Goal: Task Accomplishment & Management: Manage account settings

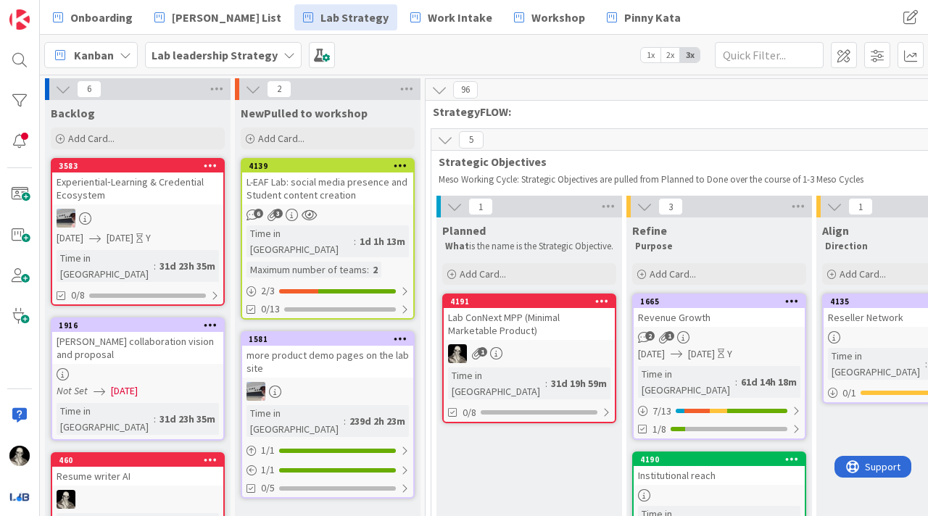
scroll to position [361, 953]
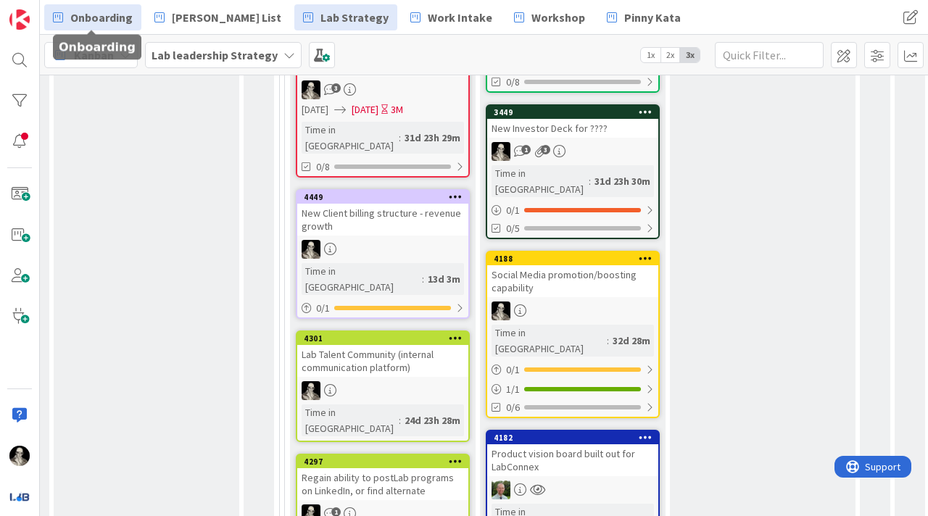
click at [105, 19] on span "Onboarding" at bounding box center [101, 17] width 62 height 17
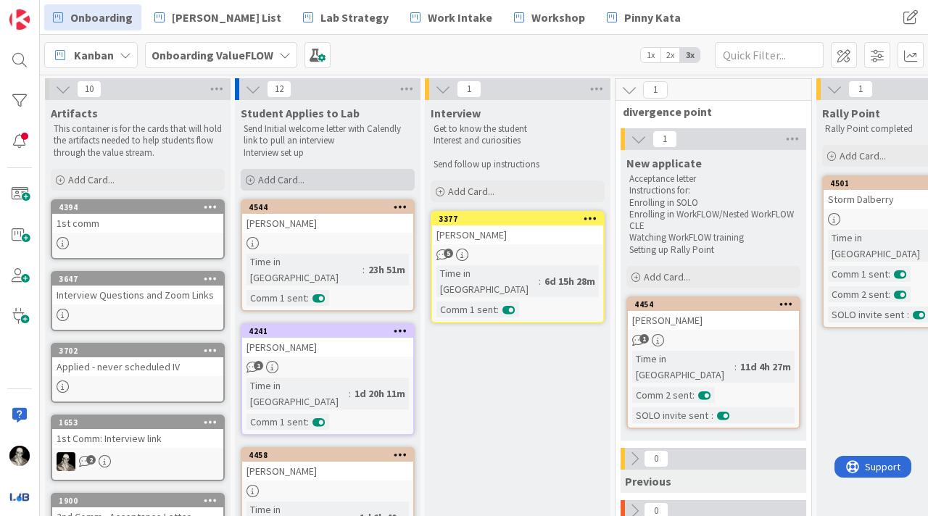
click at [267, 178] on span "Add Card..." at bounding box center [281, 179] width 46 height 13
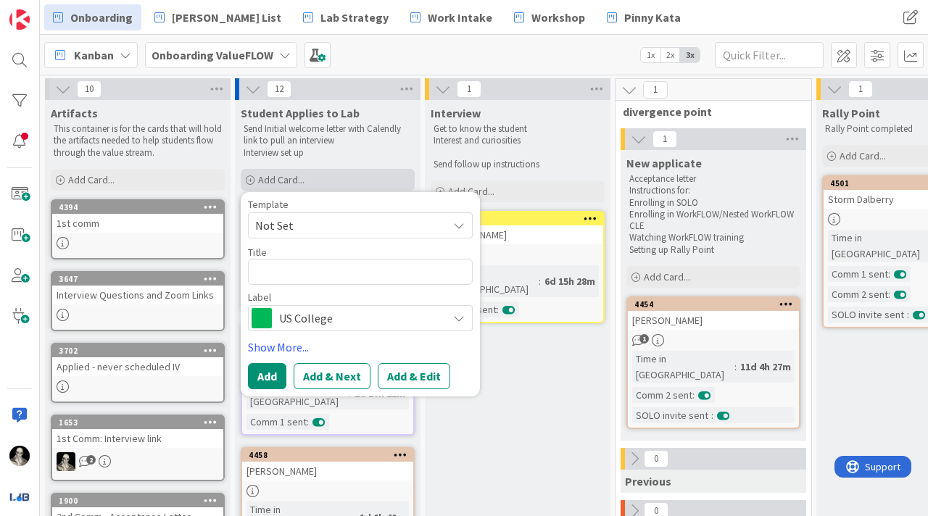
type textarea "x"
type textarea "A"
type textarea "x"
type textarea "An"
type textarea "x"
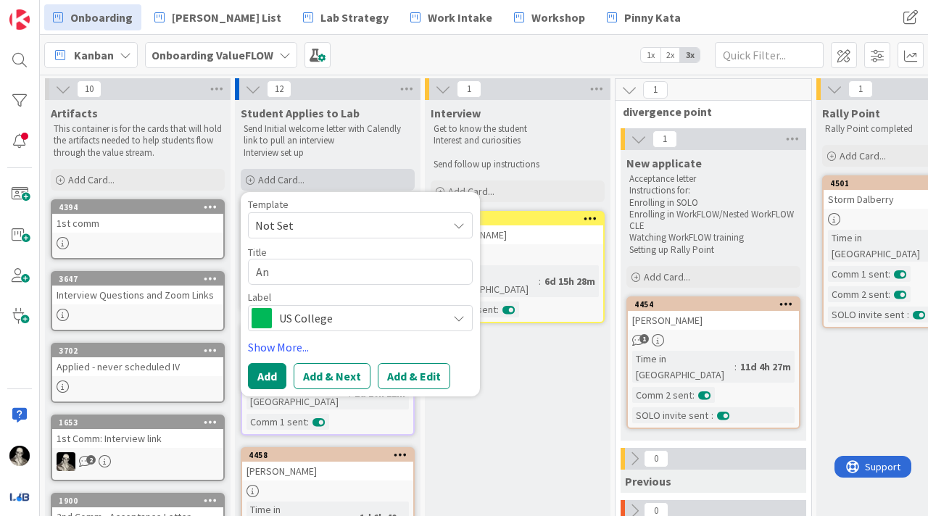
type textarea "Ang"
type textarea "x"
type textarea "Ange"
type textarea "x"
type textarea "Angel"
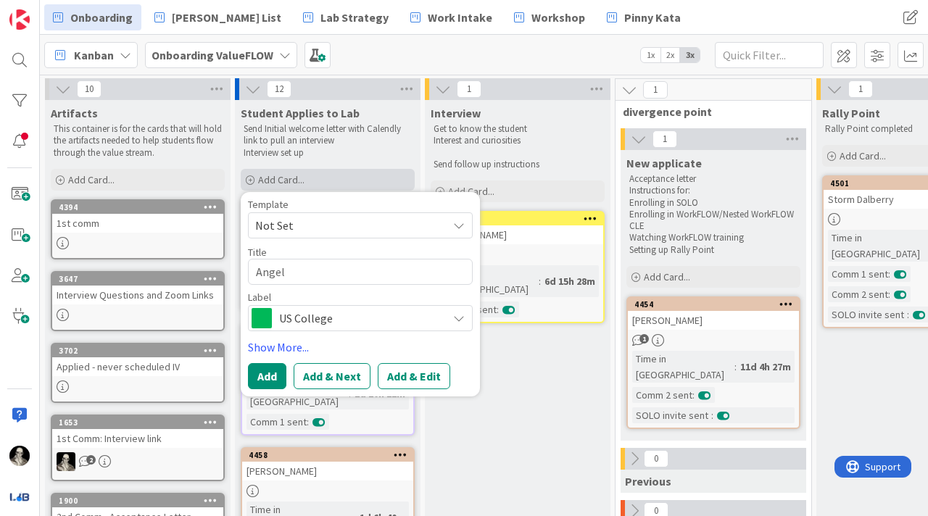
type textarea "x"
type textarea "Angela"
type textarea "x"
type textarea "Angela"
type textarea "x"
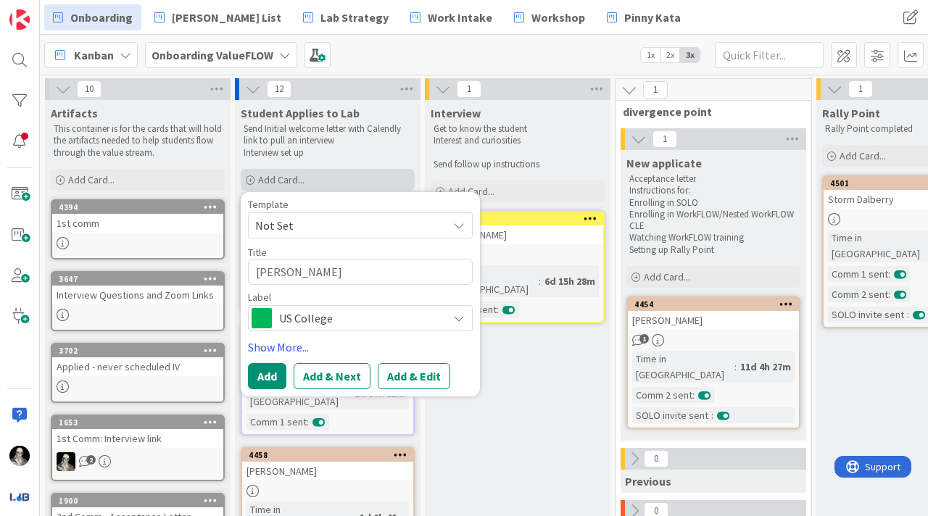
type textarea "Angela Z"
type textarea "x"
type textarea "Angela Za"
type textarea "x"
type textarea "Angela Zan"
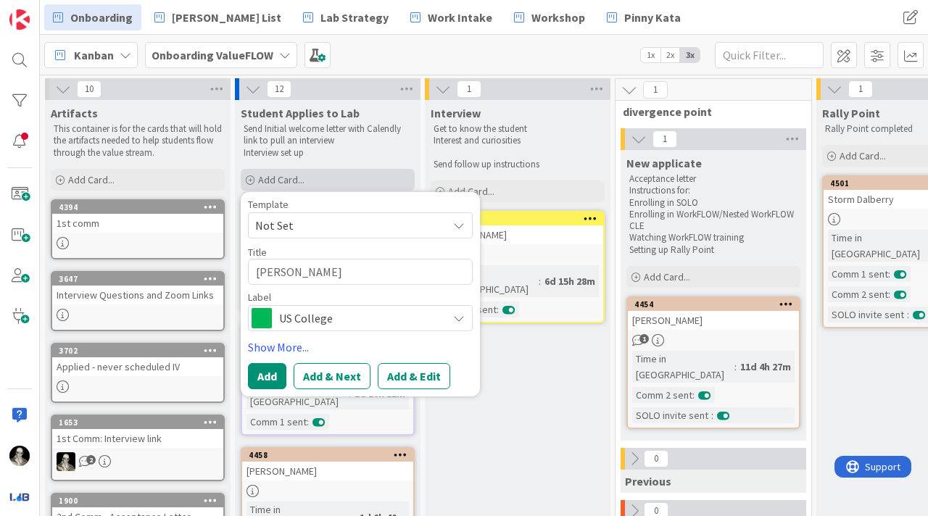
type textarea "x"
type textarea "Angela Zang"
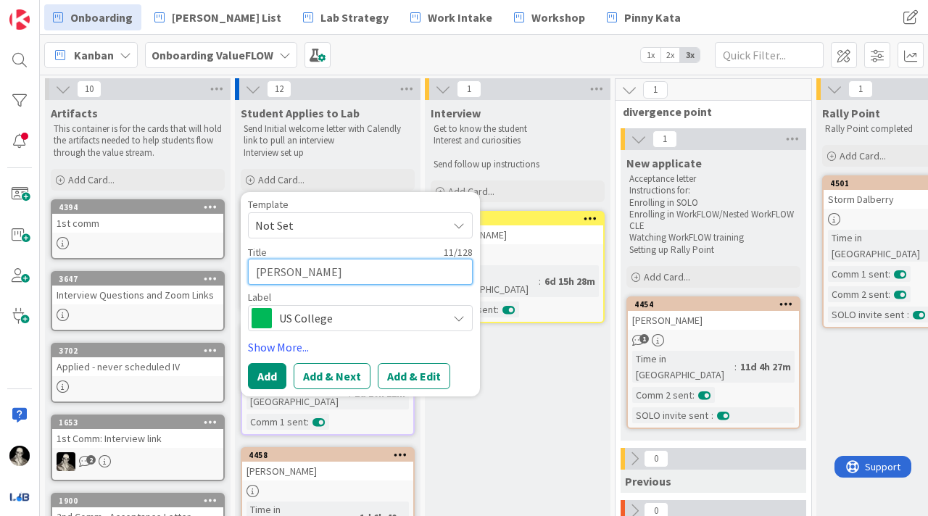
click at [297, 271] on textarea "Angela Zang" at bounding box center [360, 272] width 225 height 26
type textarea "x"
type textarea "Angela ang"
type textarea "x"
type textarea "[PERSON_NAME]"
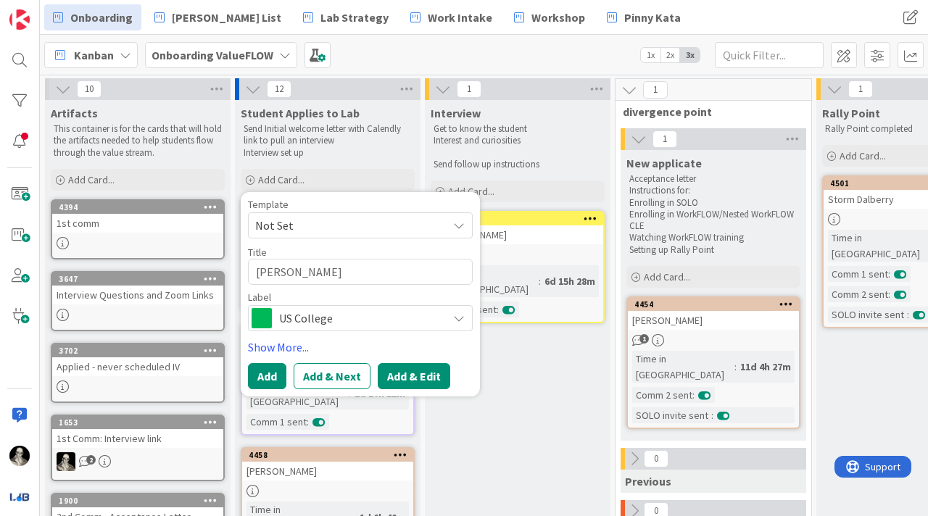
click at [401, 379] on button "Add & Edit" at bounding box center [414, 376] width 73 height 26
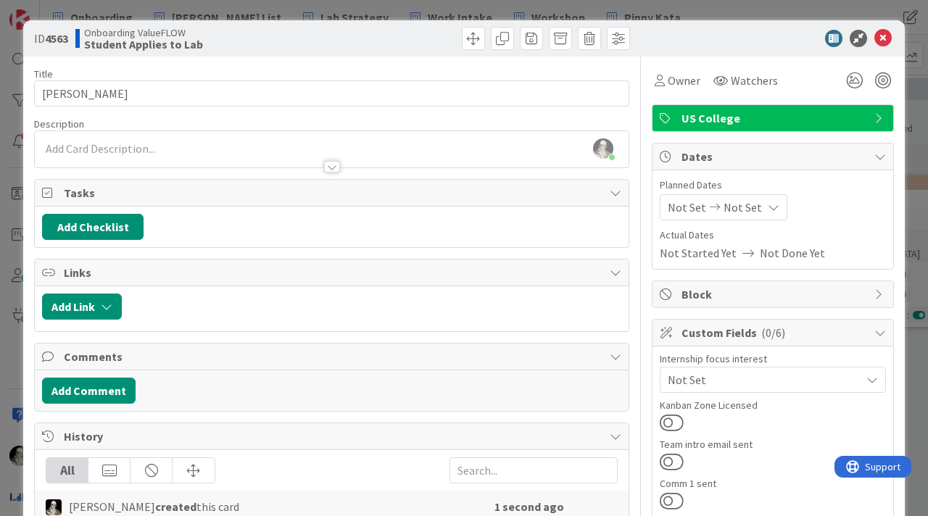
click at [718, 120] on span "US College" at bounding box center [775, 118] width 186 height 17
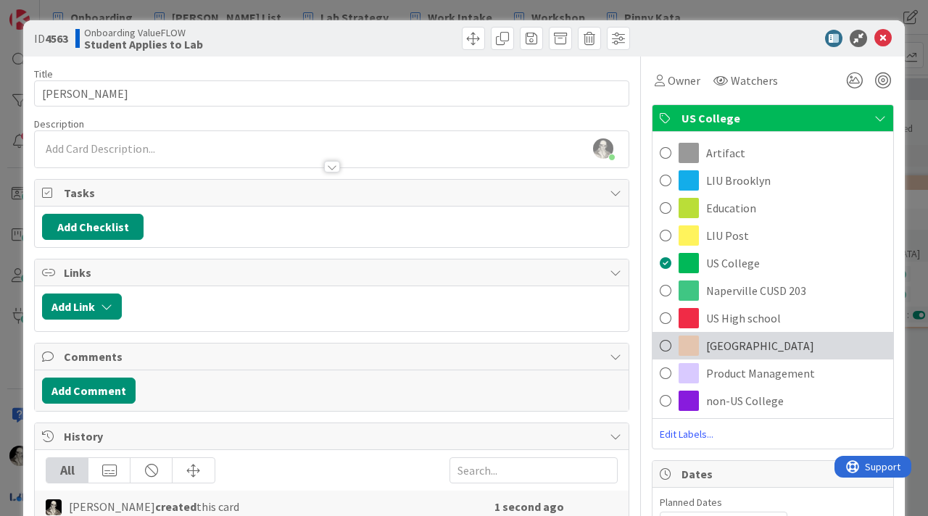
click at [707, 342] on span "Georgetown" at bounding box center [761, 345] width 108 height 17
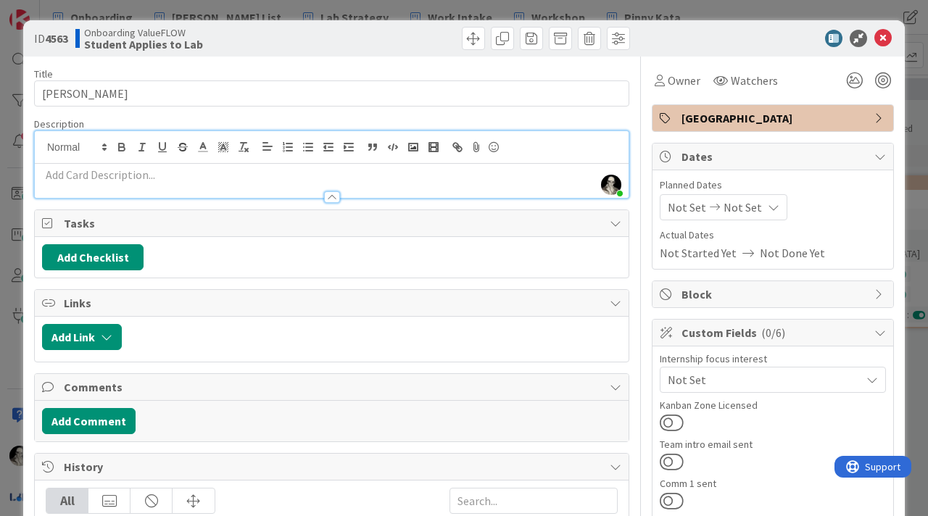
click at [134, 138] on div "Wes Sutkin just joined" at bounding box center [332, 164] width 594 height 67
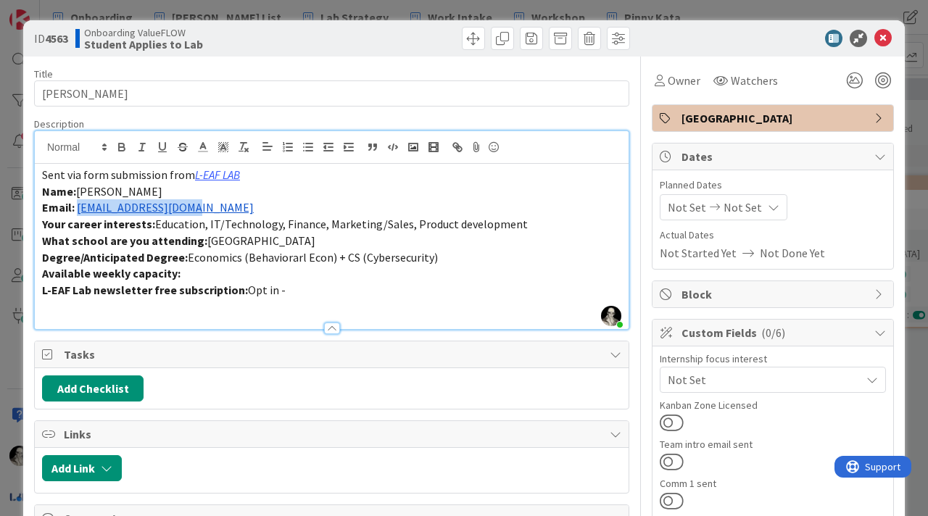
drag, startPoint x: 215, startPoint y: 213, endPoint x: 78, endPoint y: 210, distance: 137.1
click at [78, 210] on p "Email: atw65@georgetown.edu" at bounding box center [332, 207] width 580 height 17
copy link "atw65@georgetown.edu"
click at [672, 498] on button at bounding box center [672, 501] width 24 height 19
click at [883, 40] on icon at bounding box center [883, 38] width 17 height 17
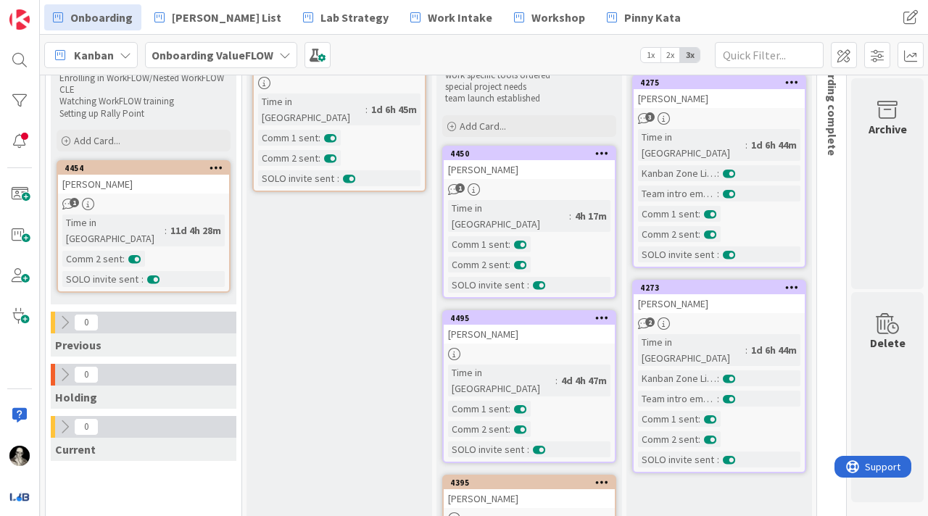
scroll to position [129, 570]
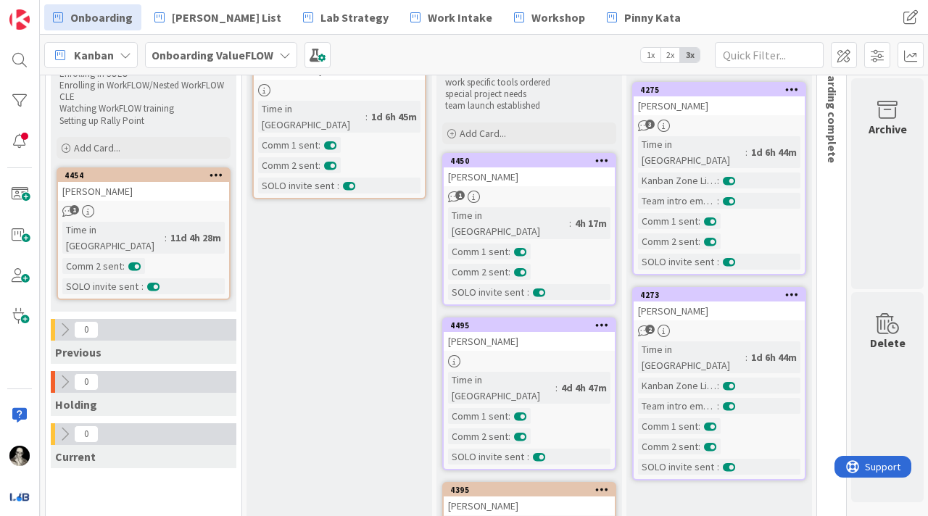
click at [563, 189] on link "4450 Matthew Rabb 1 Time in Column : 4h 17m Comm 1 sent : Comm 2 sent : SOLO in…" at bounding box center [529, 229] width 174 height 153
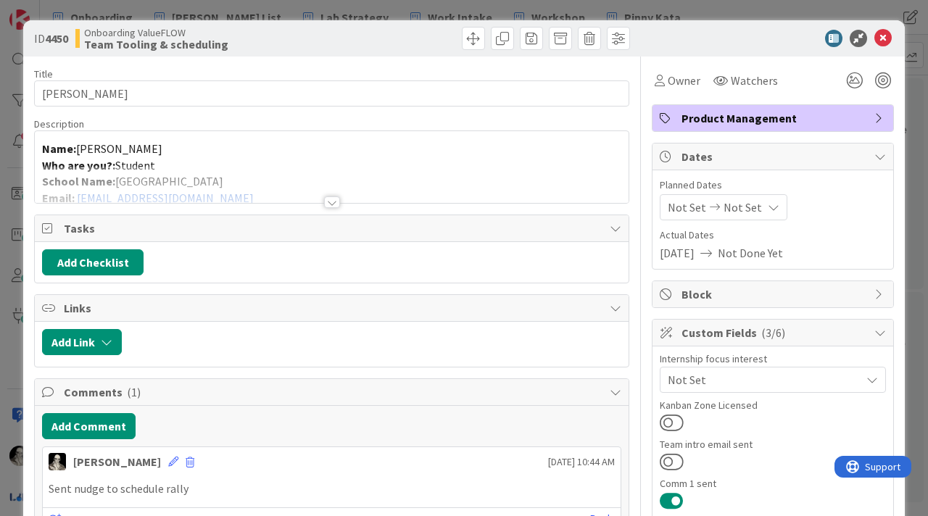
click at [335, 200] on div at bounding box center [332, 203] width 16 height 12
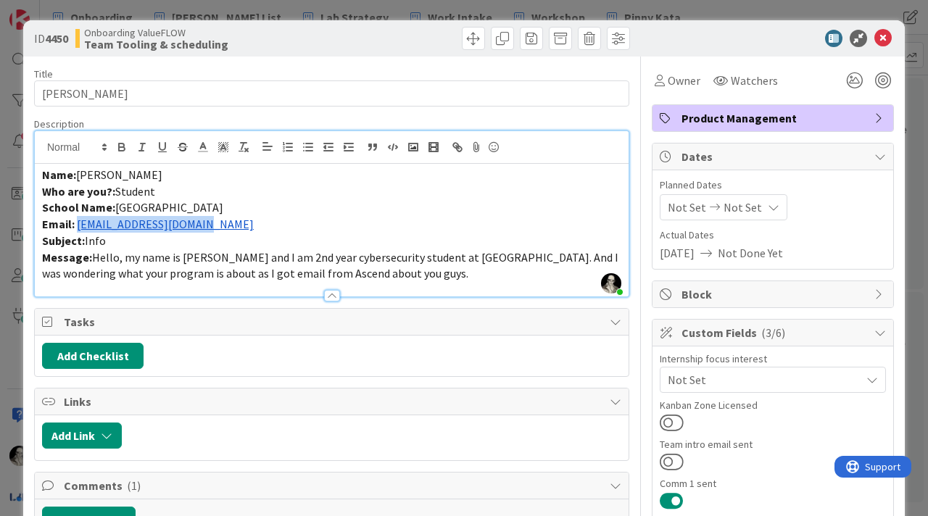
drag, startPoint x: 231, startPoint y: 228, endPoint x: 81, endPoint y: 225, distance: 150.2
click at [81, 224] on p "Email: mrabb@my.chemeketa.edu" at bounding box center [332, 224] width 580 height 17
copy link "[EMAIL_ADDRESS][DOMAIN_NAME]"
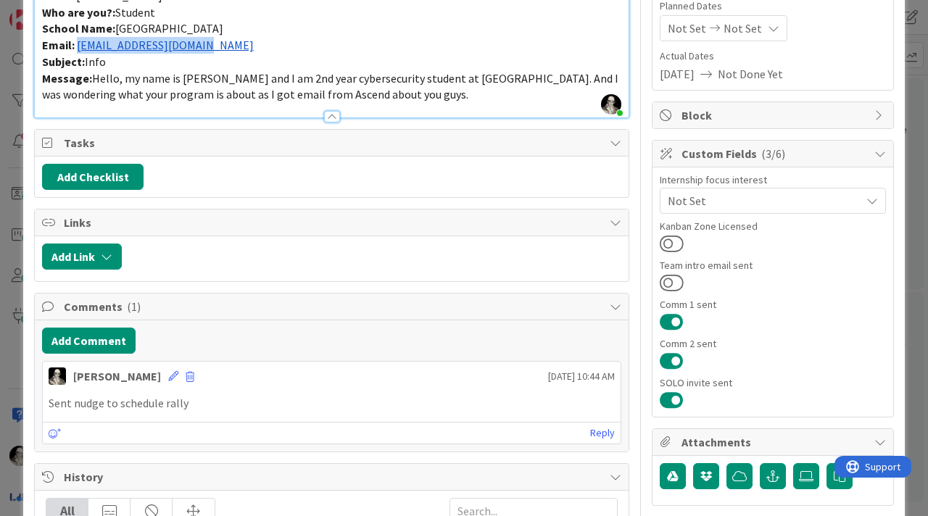
scroll to position [181, 0]
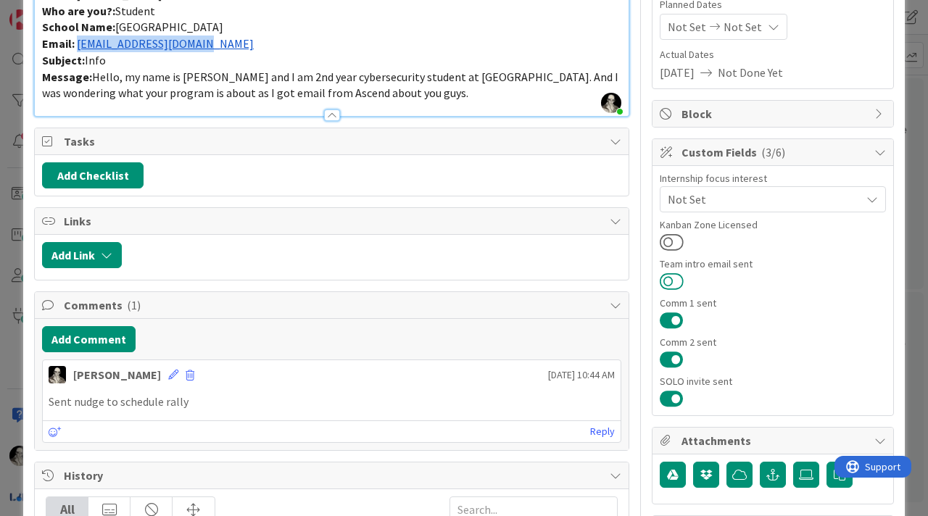
click at [672, 273] on button at bounding box center [672, 281] width 24 height 19
click at [113, 339] on button "Add Comment" at bounding box center [89, 339] width 94 height 26
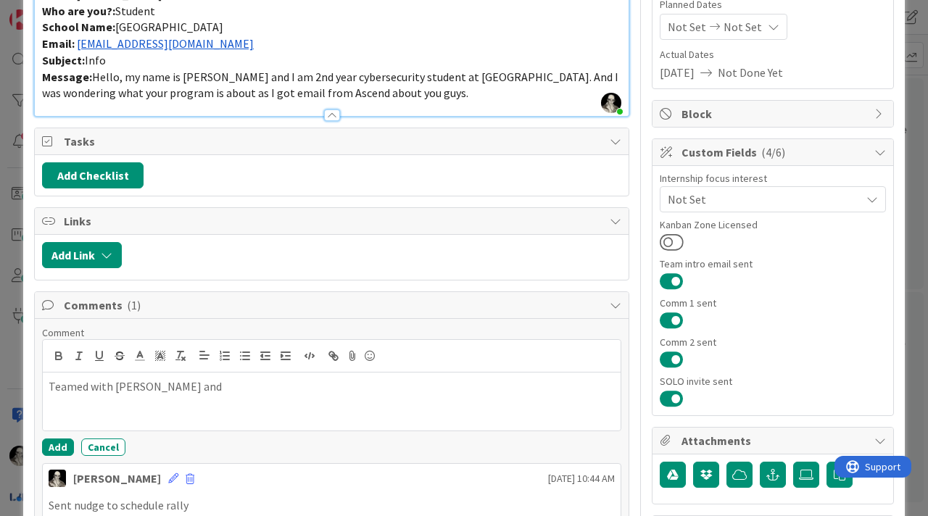
click at [96, 384] on p "Teamed with Constantine and" at bounding box center [332, 387] width 567 height 17
click at [207, 390] on p "Teamed [PERSON_NAME] and" at bounding box center [332, 387] width 567 height 17
drag, startPoint x: 252, startPoint y: 390, endPoint x: 30, endPoint y: 383, distance: 221.3
click at [30, 383] on div "ID 4450 Onboarding ValueFLOW Team Tooling & scheduling Title 12 / 128 Matthew R…" at bounding box center [464, 392] width 882 height 1105
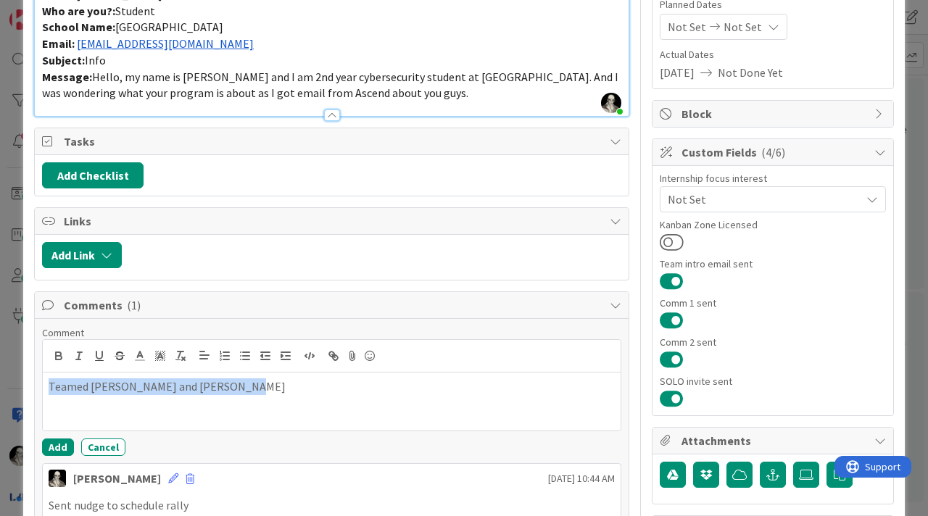
copy p "Teamed [PERSON_NAME] and [PERSON_NAME]"
click at [54, 445] on button "Add" at bounding box center [58, 447] width 32 height 17
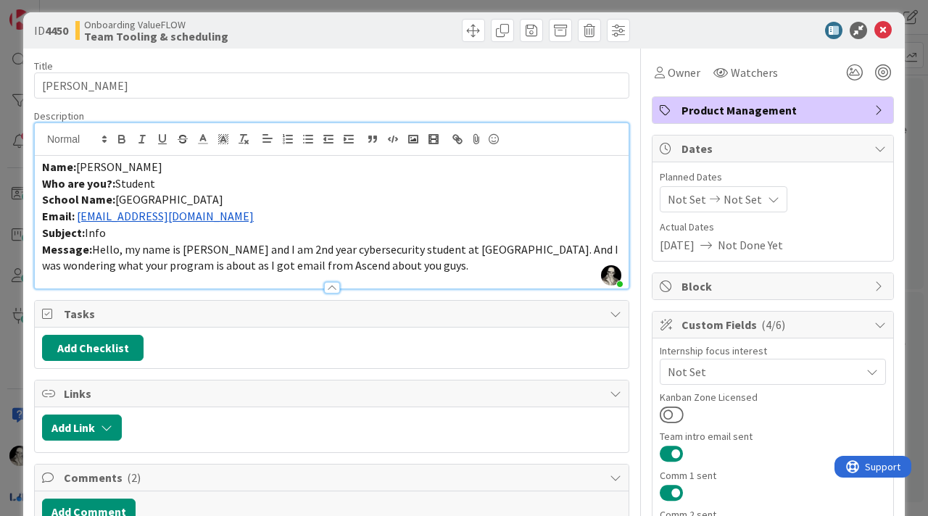
scroll to position [0, 0]
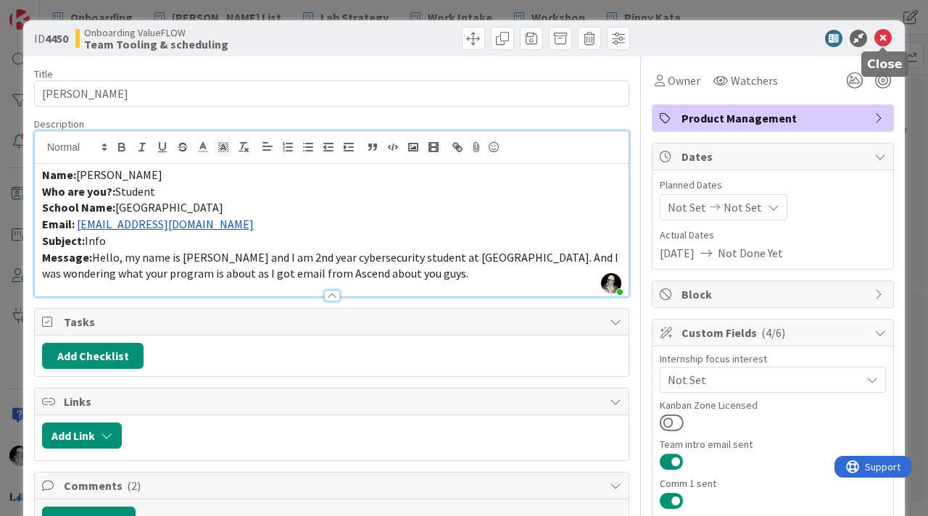
click at [888, 38] on icon at bounding box center [883, 38] width 17 height 17
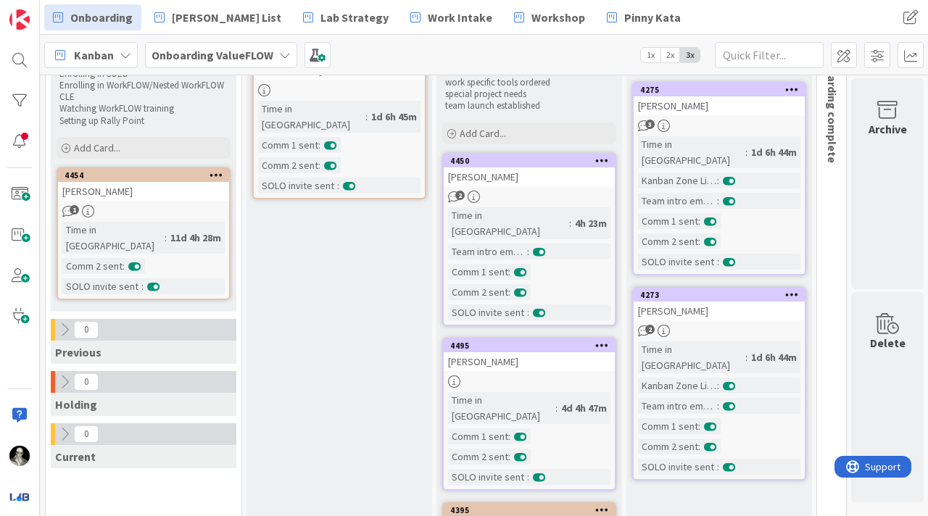
click at [568, 354] on div "[PERSON_NAME]" at bounding box center [529, 362] width 171 height 19
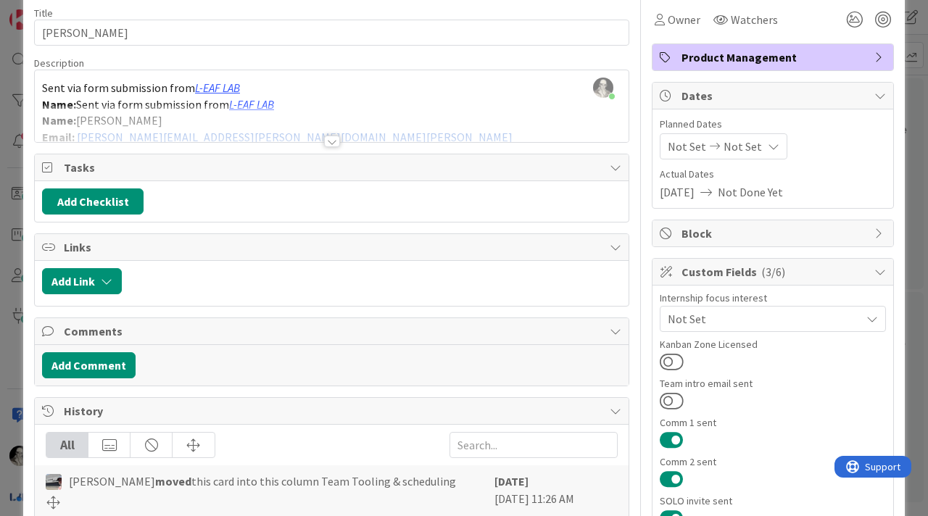
scroll to position [78, 0]
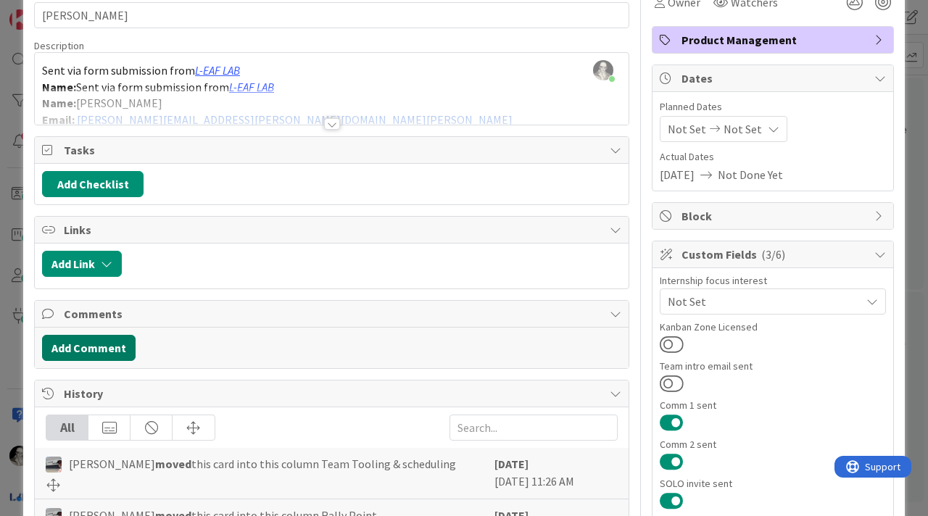
click at [120, 339] on button "Add Comment" at bounding box center [89, 348] width 94 height 26
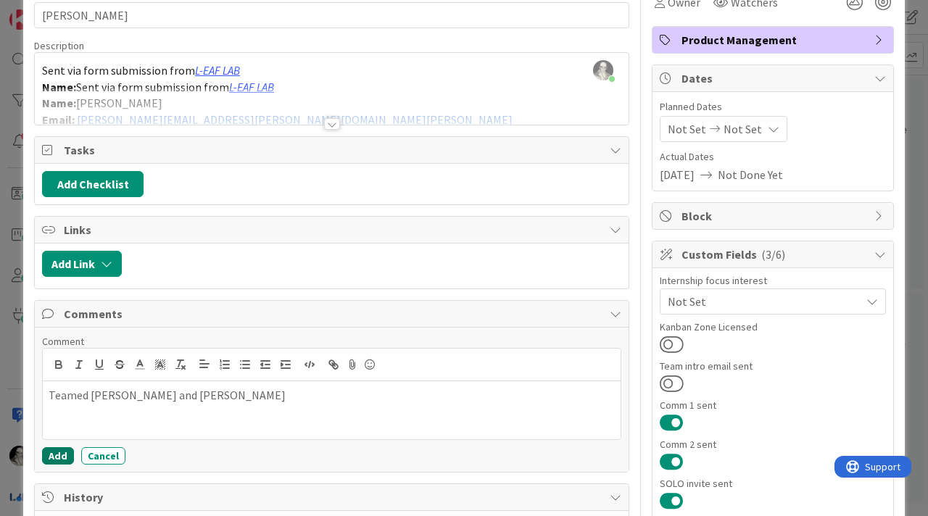
click at [59, 450] on button "Add" at bounding box center [58, 456] width 32 height 17
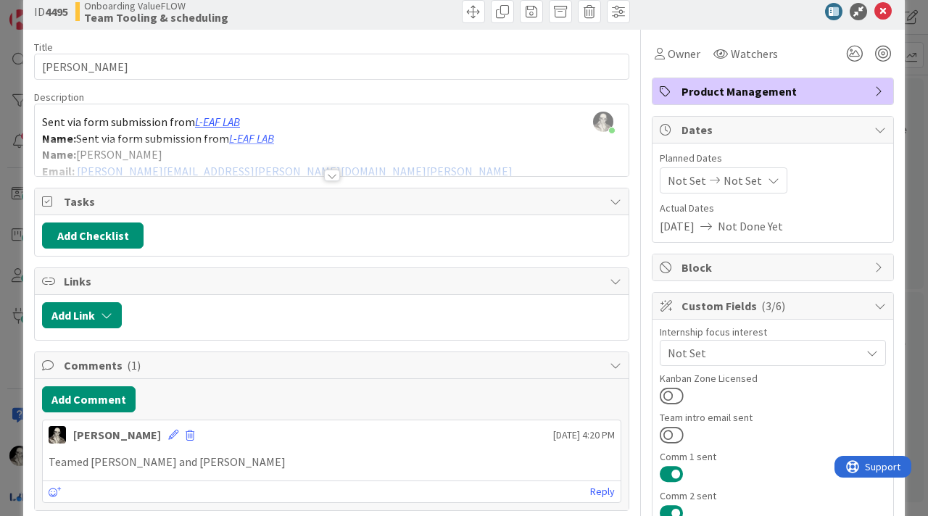
scroll to position [0, 0]
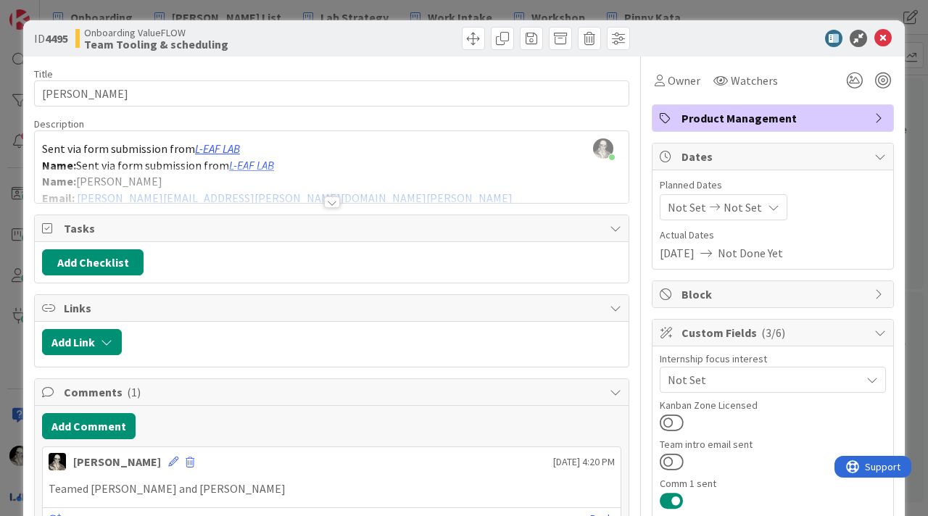
click at [336, 199] on div at bounding box center [332, 203] width 16 height 12
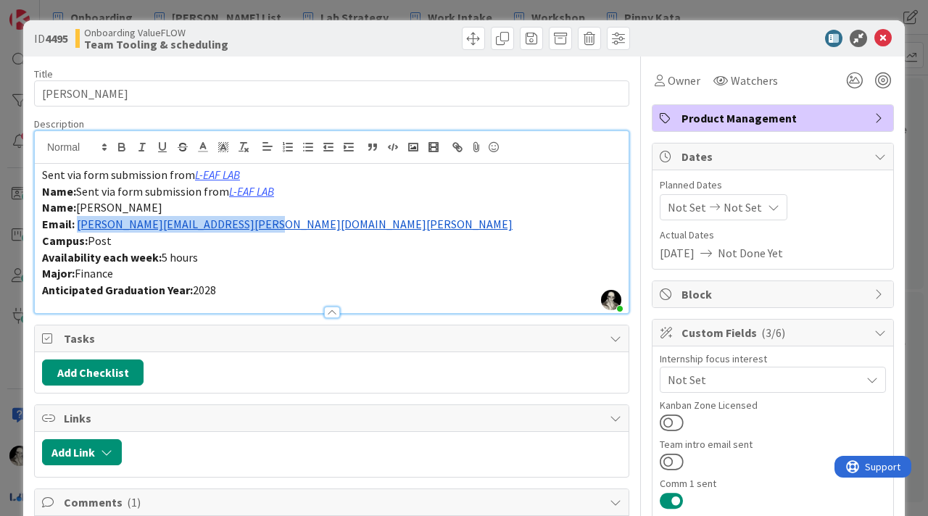
drag, startPoint x: 261, startPoint y: 228, endPoint x: 78, endPoint y: 220, distance: 183.0
click at [78, 219] on p "Email: constantine.karakostas@my.liu.edu" at bounding box center [332, 224] width 580 height 17
copy link "[PERSON_NAME][EMAIL_ADDRESS][PERSON_NAME][DOMAIN_NAME][PERSON_NAME]"
click at [668, 415] on button at bounding box center [672, 422] width 24 height 19
click at [670, 457] on button at bounding box center [672, 462] width 24 height 19
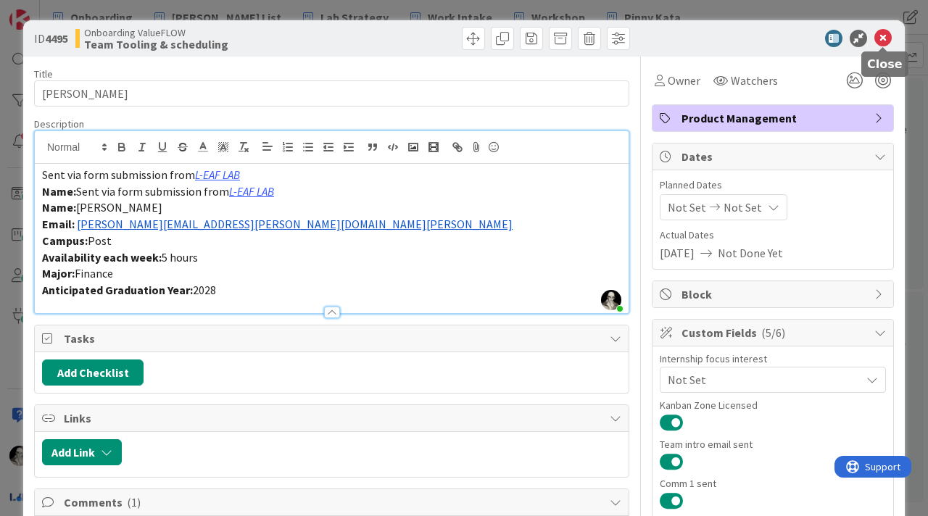
click at [888, 37] on icon at bounding box center [883, 38] width 17 height 17
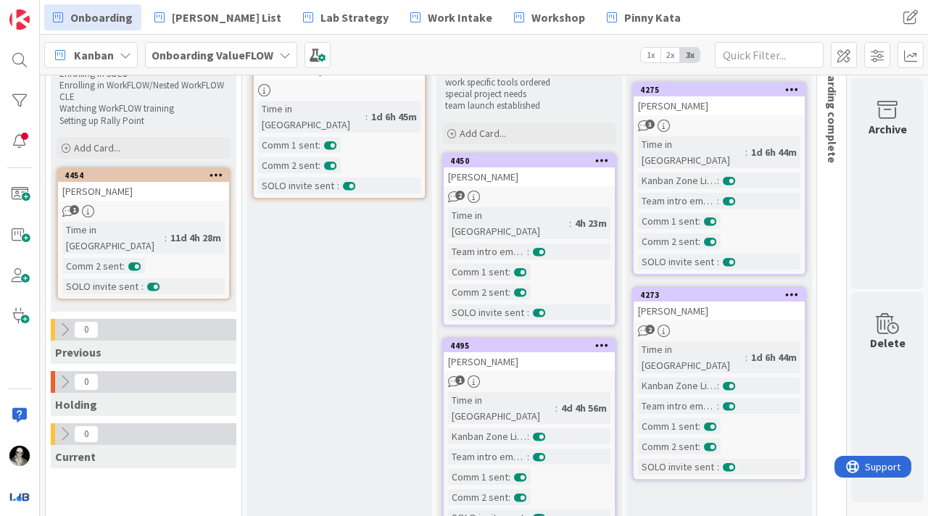
click at [564, 184] on div "[PERSON_NAME]" at bounding box center [529, 177] width 171 height 19
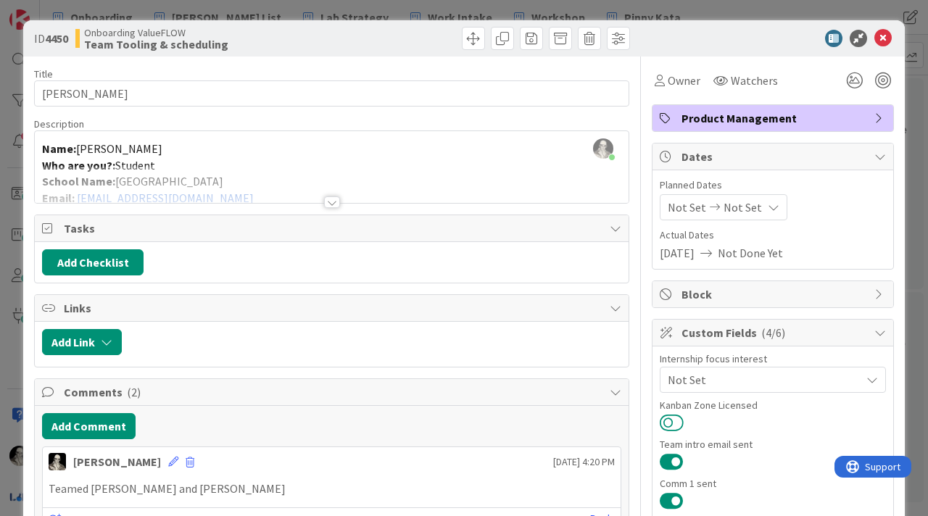
click at [670, 421] on button at bounding box center [672, 422] width 24 height 19
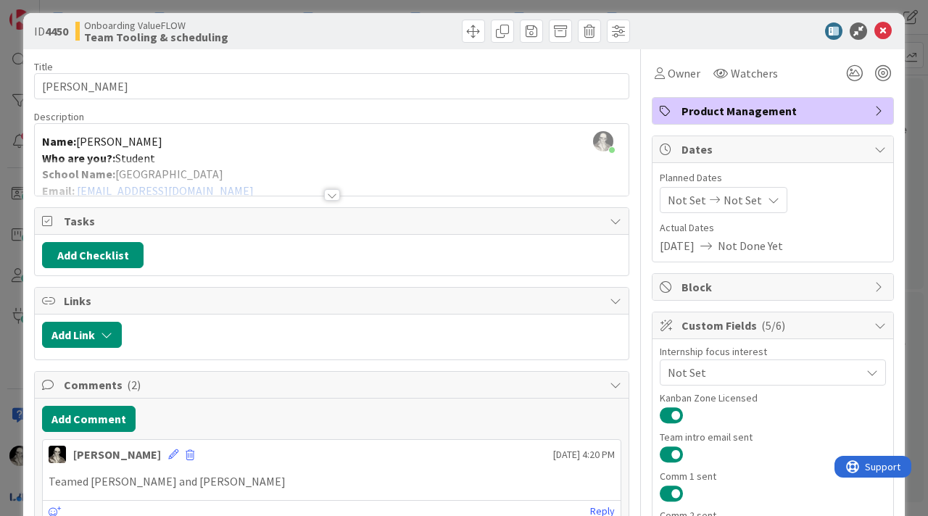
scroll to position [5, 0]
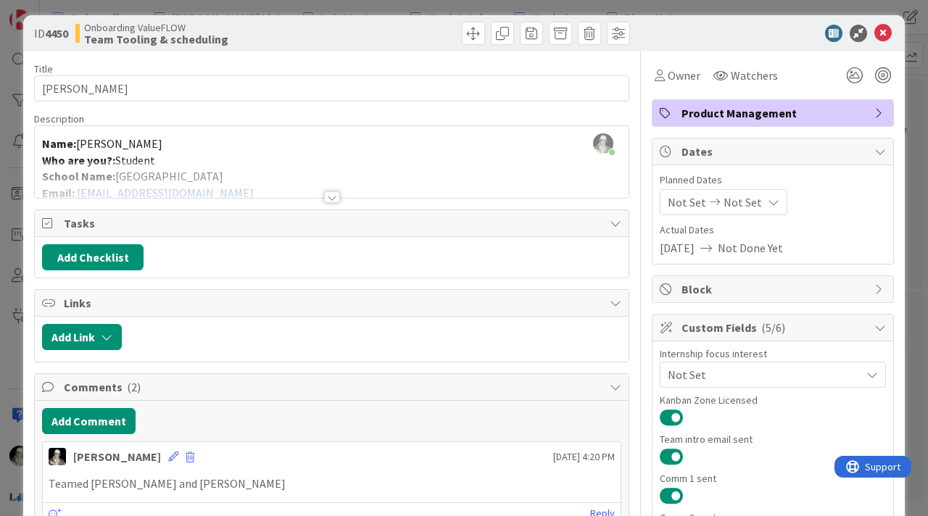
click at [333, 198] on div at bounding box center [332, 198] width 16 height 12
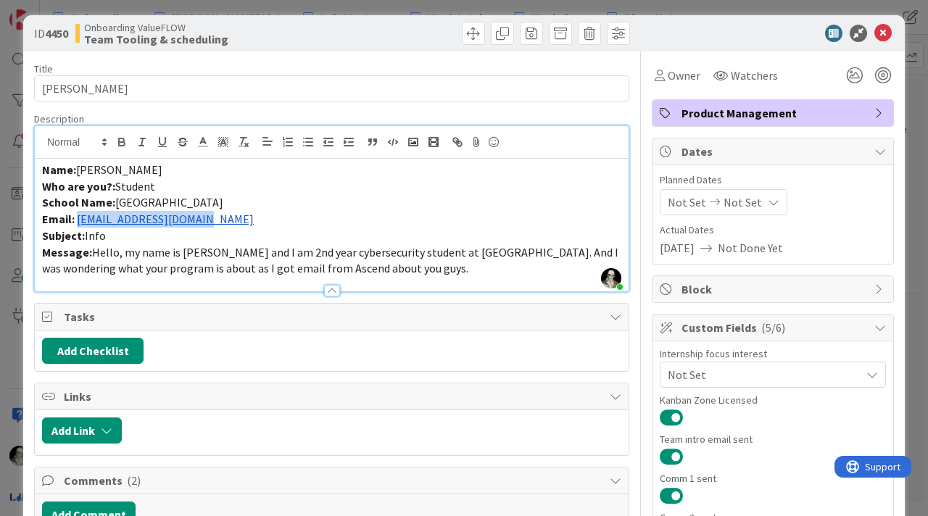
drag, startPoint x: 221, startPoint y: 221, endPoint x: 79, endPoint y: 217, distance: 141.5
click at [79, 216] on p "Email: mrabb@my.chemeketa.edu" at bounding box center [332, 219] width 580 height 17
copy link "[EMAIL_ADDRESS][DOMAIN_NAME]"
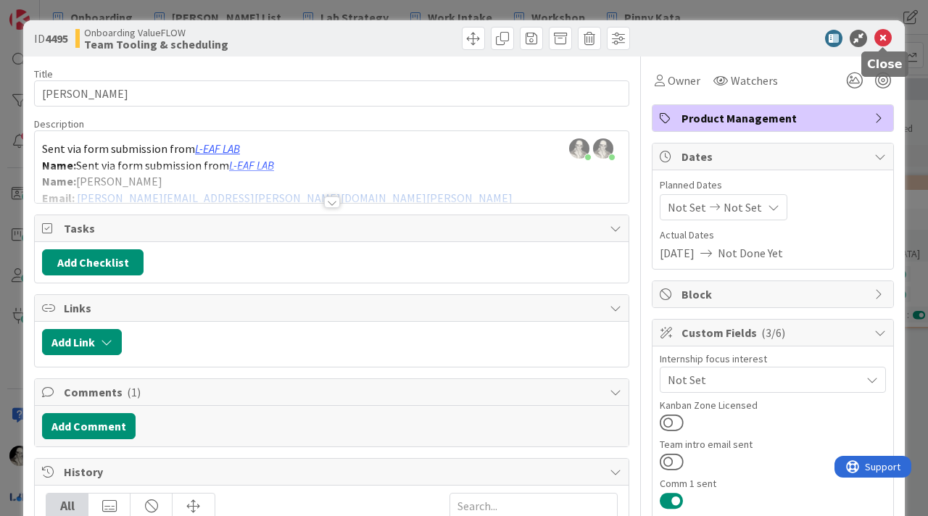
click at [888, 39] on icon at bounding box center [883, 38] width 17 height 17
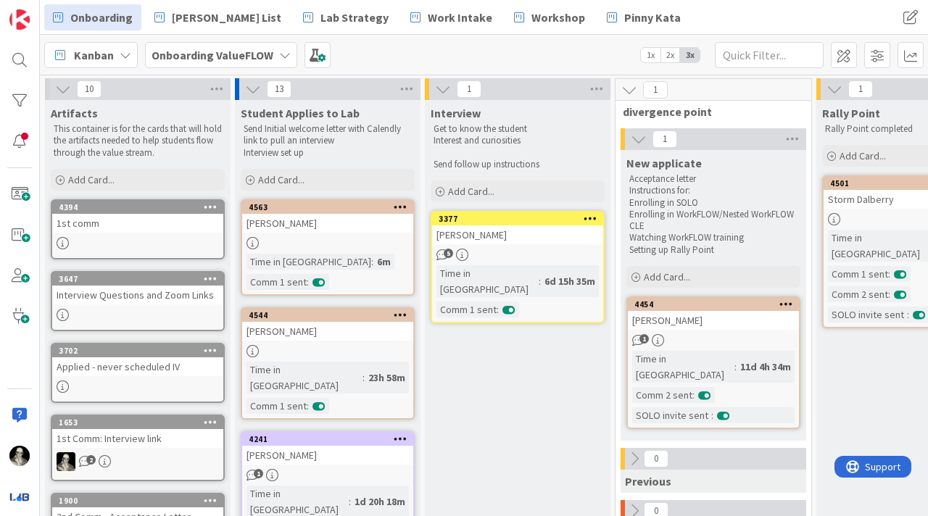
click at [281, 55] on icon at bounding box center [285, 55] width 12 height 12
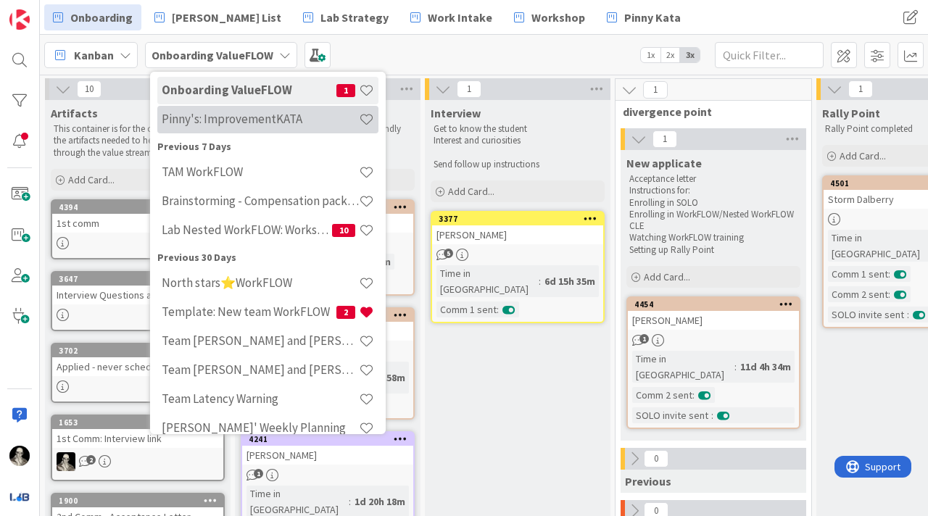
scroll to position [124, 0]
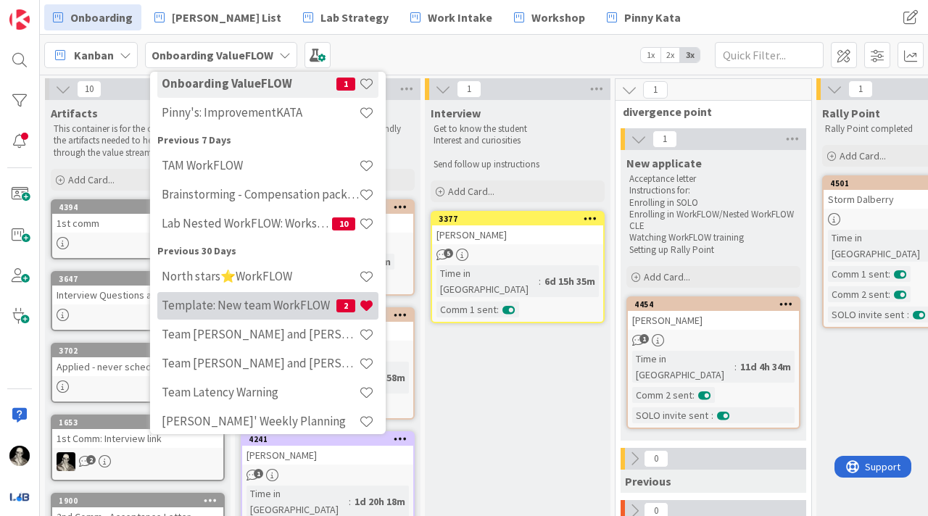
click at [244, 300] on h4 "Template: New team WorkFLOW" at bounding box center [249, 305] width 175 height 15
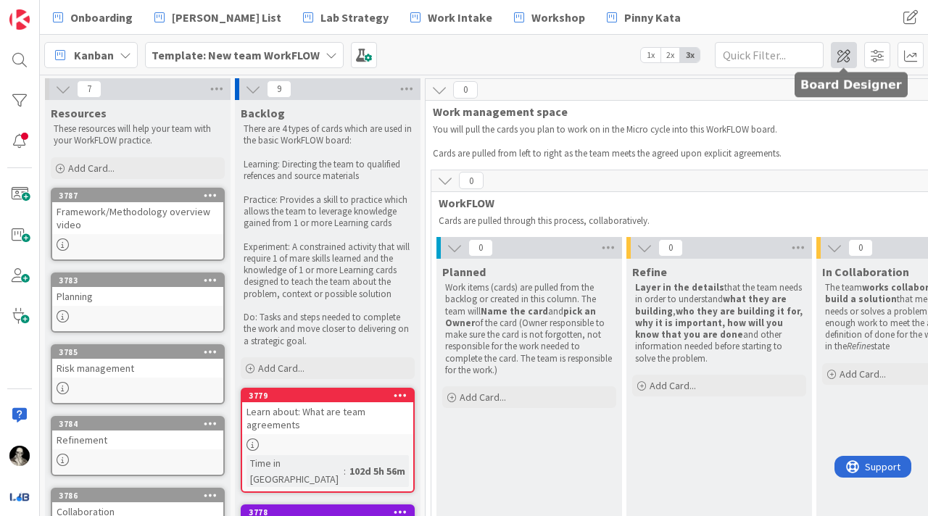
click at [847, 52] on span at bounding box center [844, 55] width 26 height 26
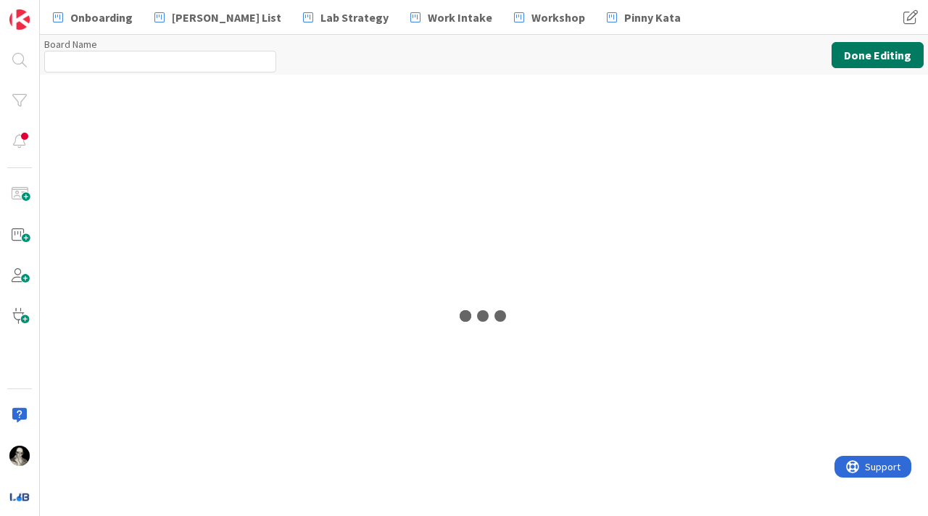
type input "Template: New team WorkFLOW"
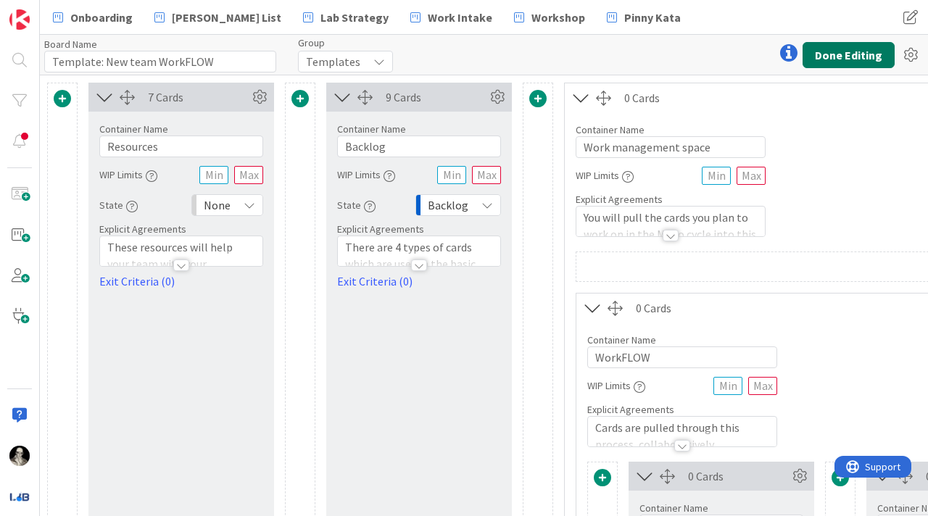
click at [838, 52] on button "Done Editing" at bounding box center [849, 55] width 92 height 26
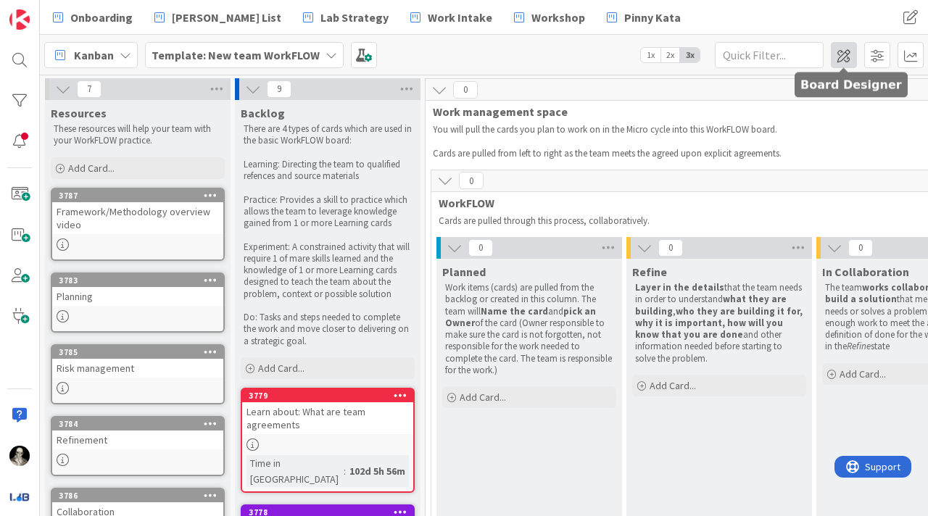
click at [844, 55] on span at bounding box center [844, 55] width 26 height 26
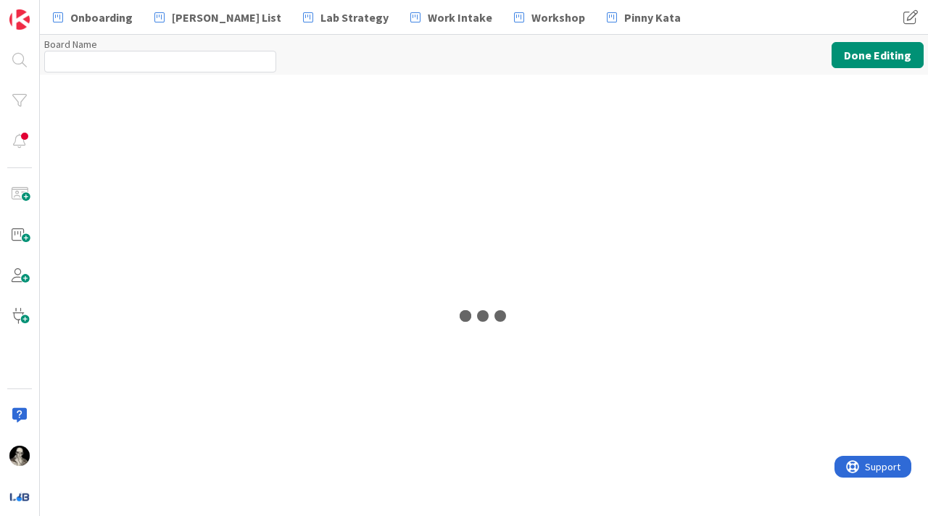
type input "Template: New team WorkFLOW"
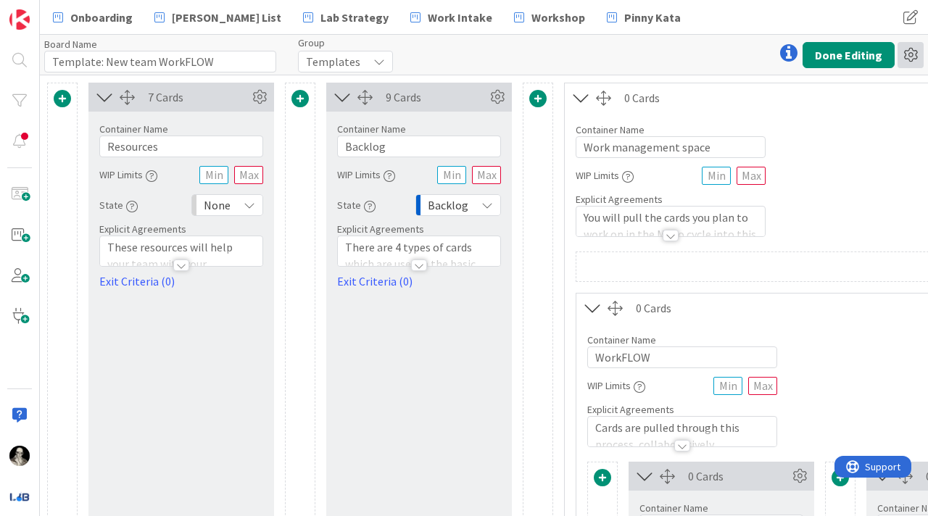
click at [906, 54] on icon at bounding box center [911, 55] width 26 height 26
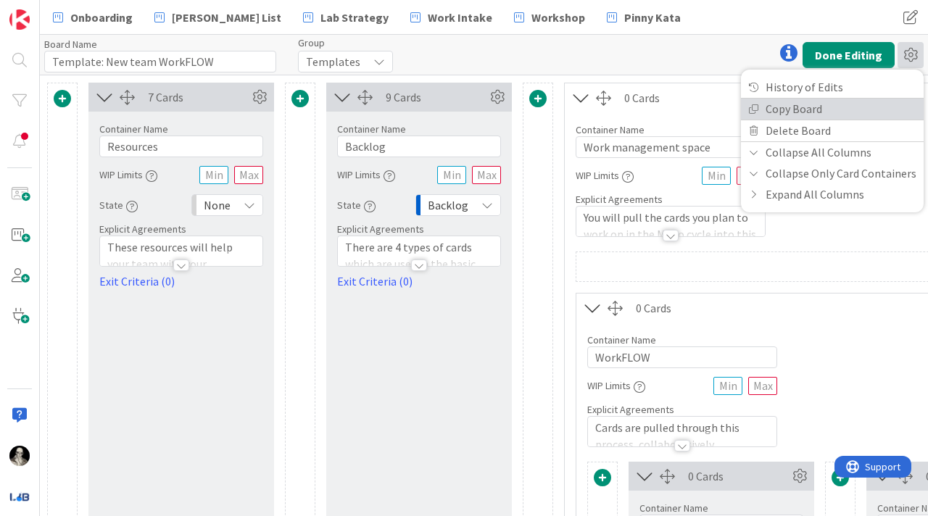
click at [822, 104] on link "Copy Board" at bounding box center [832, 109] width 183 height 21
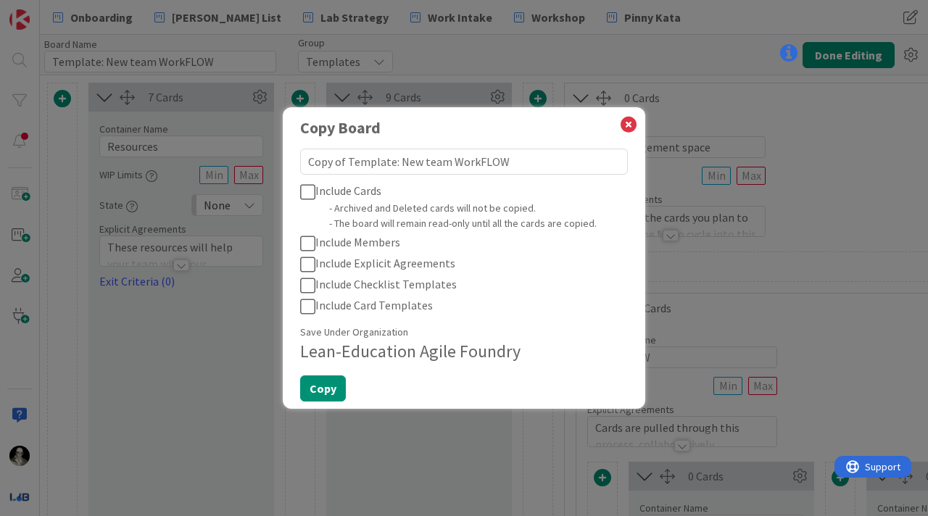
drag, startPoint x: 508, startPoint y: 165, endPoint x: 268, endPoint y: 157, distance: 239.5
click at [268, 157] on div "Copy Board Copy of Template: New team WorkFLOW Include Cards - Archived and Del…" at bounding box center [464, 258] width 928 height 516
type textarea "T"
type textarea "x"
type textarea "Te"
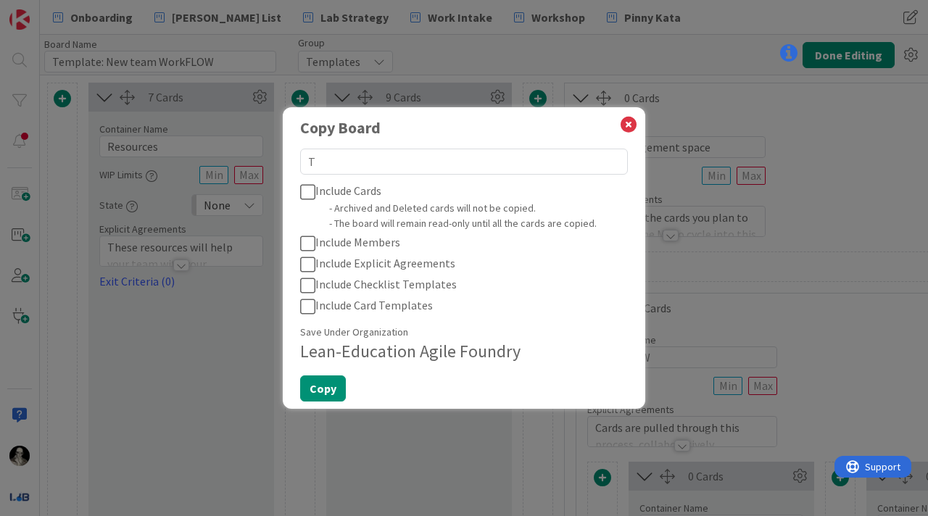
type textarea "x"
type textarea "Tea"
type textarea "x"
type textarea "Team"
type textarea "x"
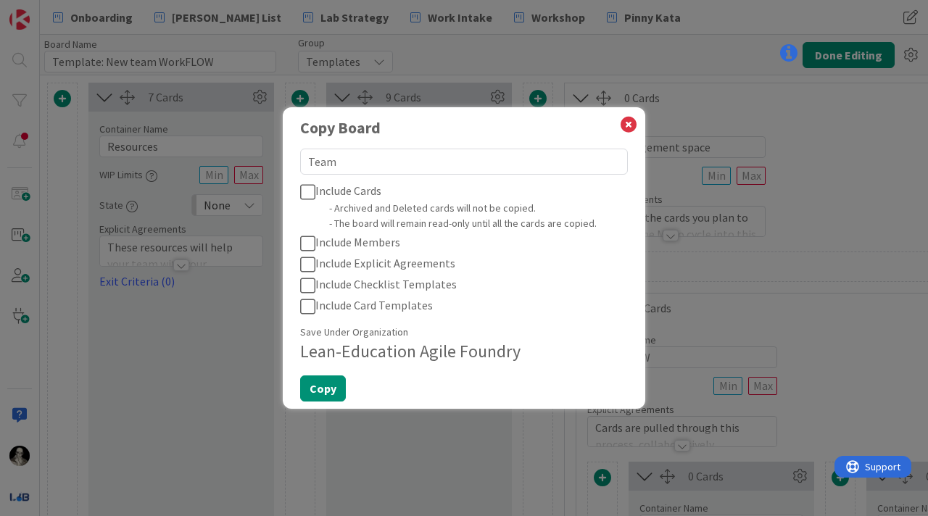
type textarea "Team"
type textarea "x"
type textarea "Team C"
type textarea "x"
type textarea "Team Co"
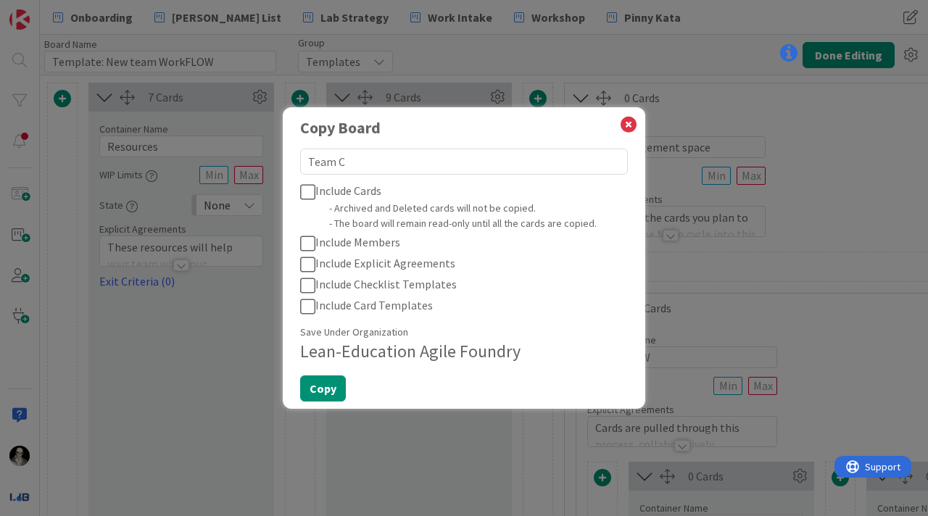
type textarea "x"
type textarea "Team Con"
type textarea "x"
type textarea "Team Cons"
type textarea "x"
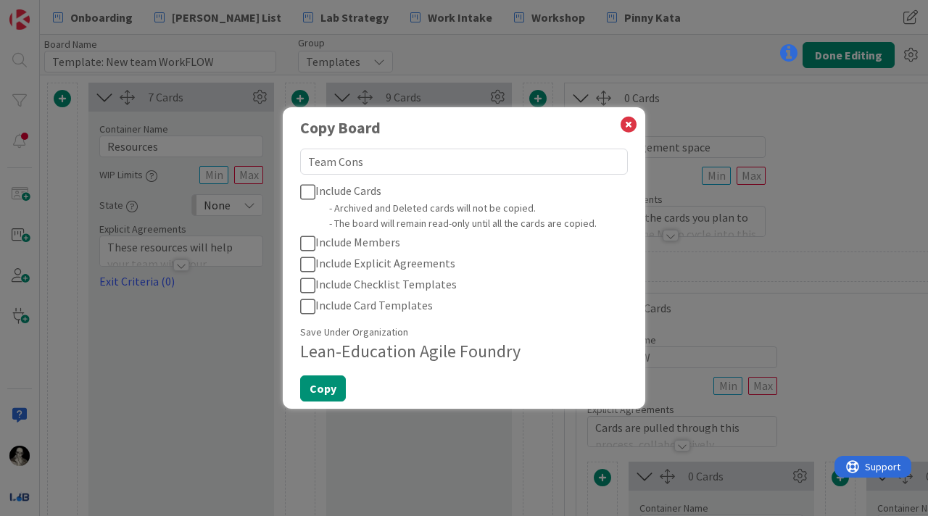
type textarea "Team Const"
type textarea "x"
type textarea "Team Consta"
type textarea "x"
type textarea "Team Constan"
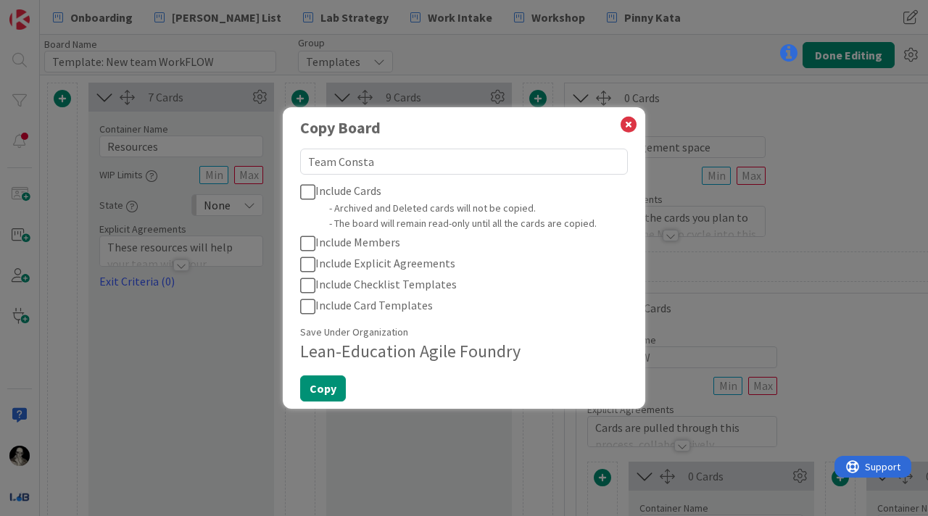
type textarea "x"
type textarea "Team Constant"
type textarea "x"
type textarea "Team Constanti"
type textarea "x"
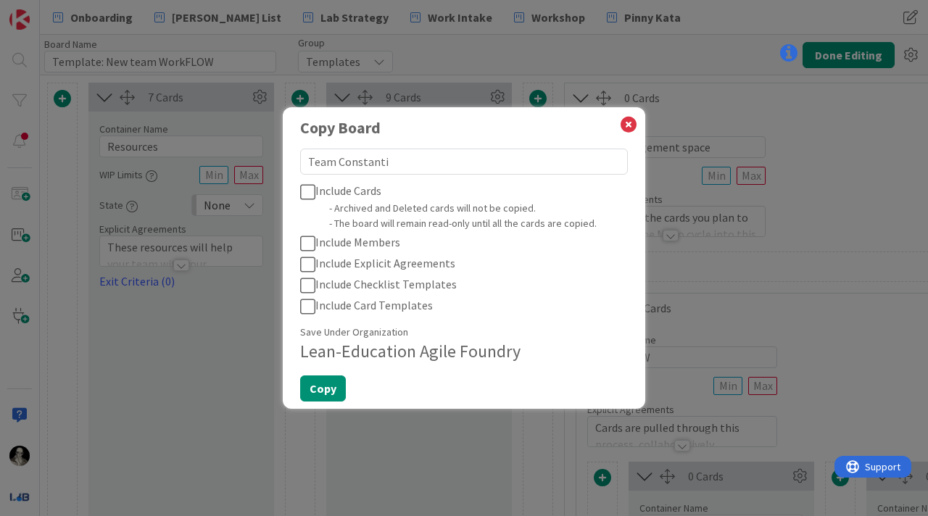
type textarea "Team Constantin"
type textarea "x"
type textarea "Team [PERSON_NAME]"
type textarea "x"
type textarea "Team [PERSON_NAME]"
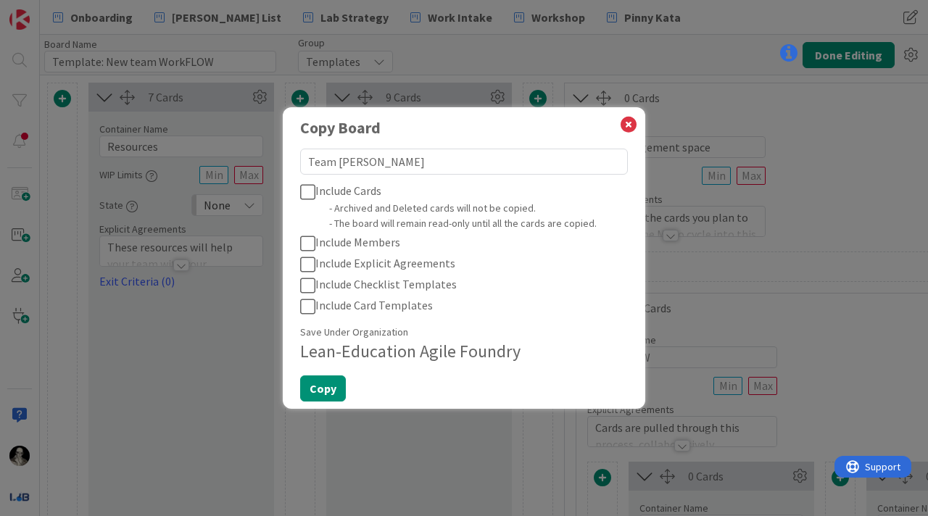
type textarea "x"
type textarea "Team [PERSON_NAME] a"
type textarea "x"
type textarea "Team [PERSON_NAME] an"
type textarea "x"
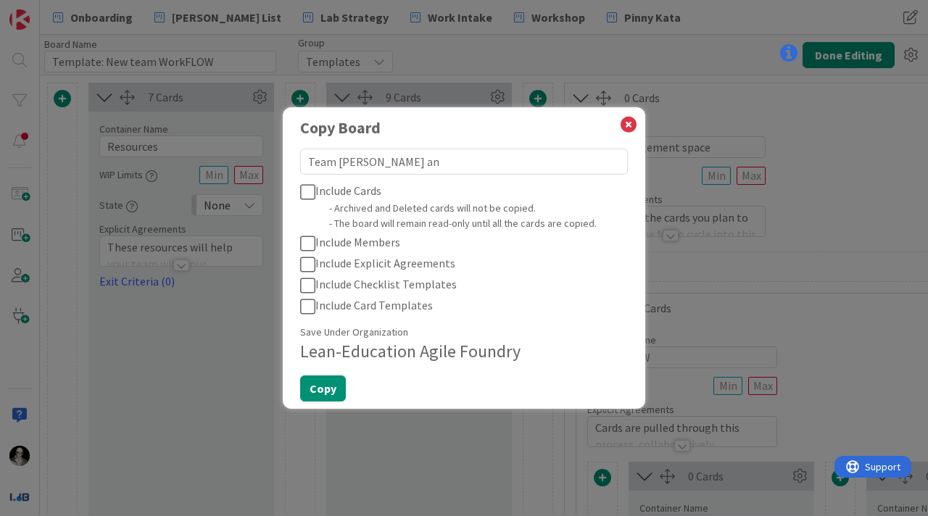
type textarea "Team [PERSON_NAME] and"
type textarea "x"
type textarea "Team [PERSON_NAME] and"
type textarea "x"
type textarea "Team [PERSON_NAME] and M"
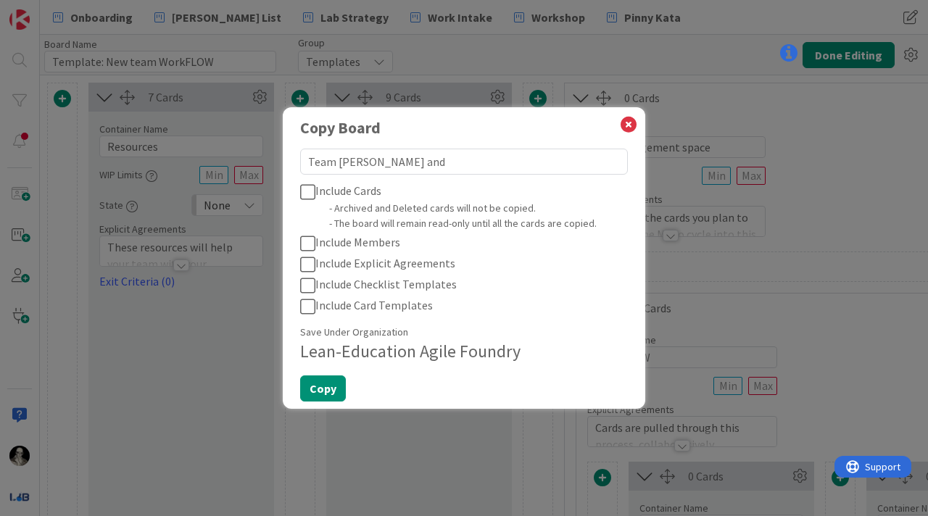
type textarea "x"
type textarea "Team [PERSON_NAME] and [PERSON_NAME]"
type textarea "x"
type textarea "Team [PERSON_NAME] and [PERSON_NAME]"
type textarea "x"
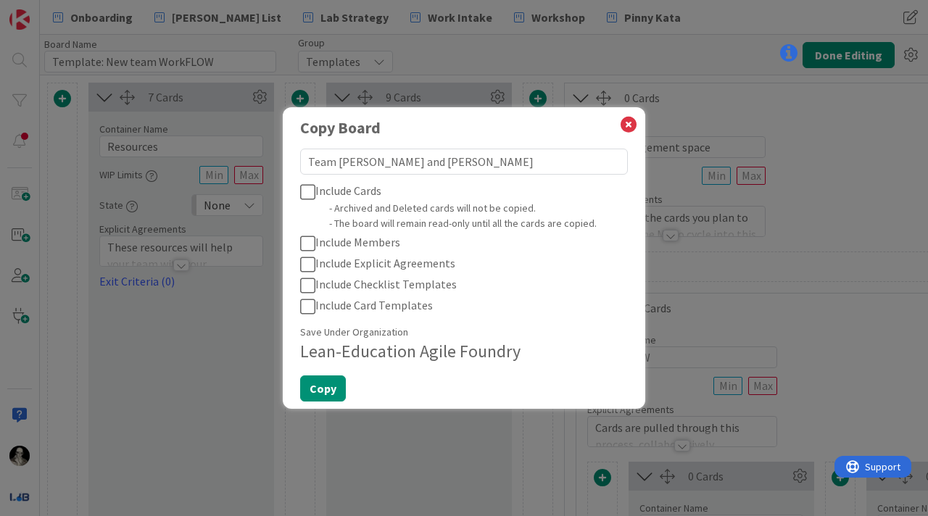
type textarea "Team [PERSON_NAME] and [PERSON_NAME]"
type textarea "x"
type textarea "Team [PERSON_NAME] and [PERSON_NAME]"
type textarea "x"
type textarea "Team [PERSON_NAME] and [PERSON_NAME]"
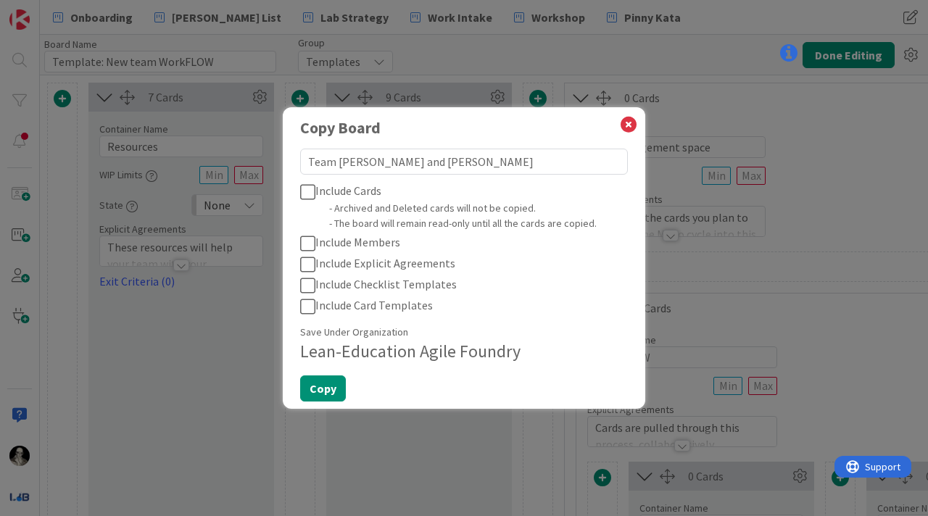
type textarea "x"
type textarea "Team [PERSON_NAME] and [PERSON_NAME]"
type textarea "x"
type textarea "Team [PERSON_NAME] and [PERSON_NAME]"
click at [308, 191] on icon at bounding box center [307, 192] width 15 height 17
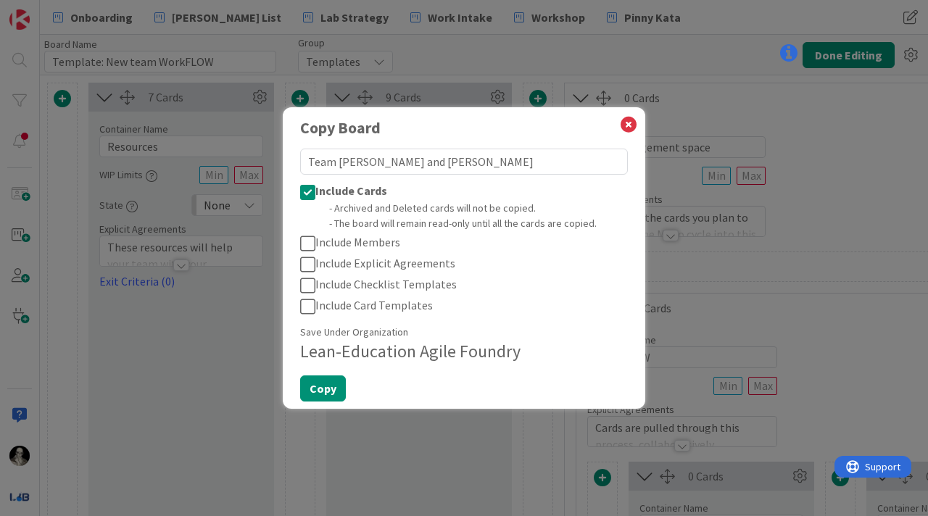
click at [305, 243] on icon at bounding box center [307, 243] width 15 height 17
click at [308, 258] on icon at bounding box center [307, 264] width 15 height 17
click at [318, 382] on button "Copy" at bounding box center [323, 389] width 46 height 26
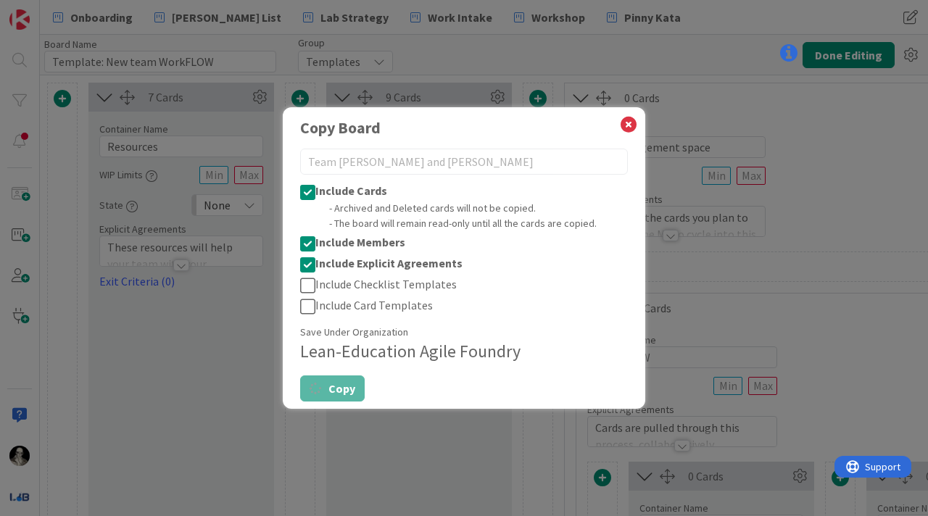
type textarea "x"
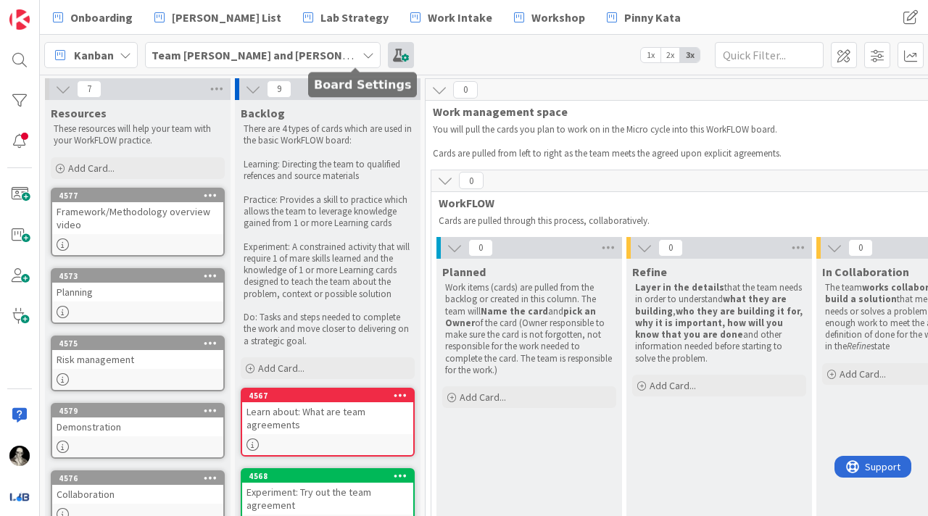
click at [388, 54] on span at bounding box center [401, 55] width 26 height 26
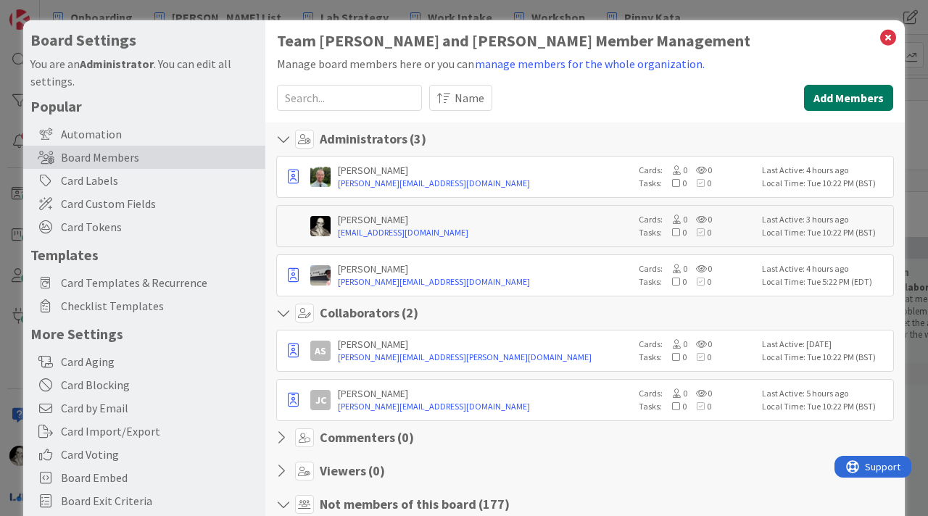
click at [835, 91] on button "Add Members" at bounding box center [848, 98] width 89 height 26
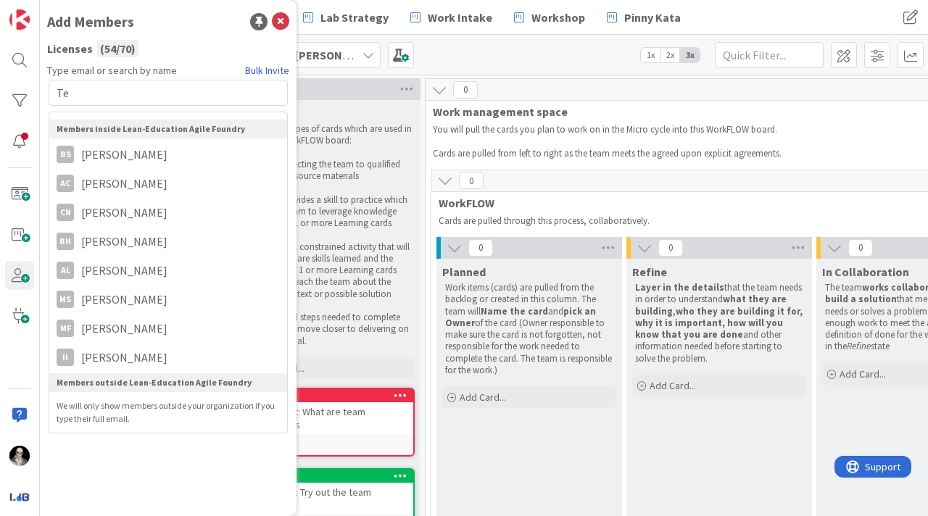
type input "T"
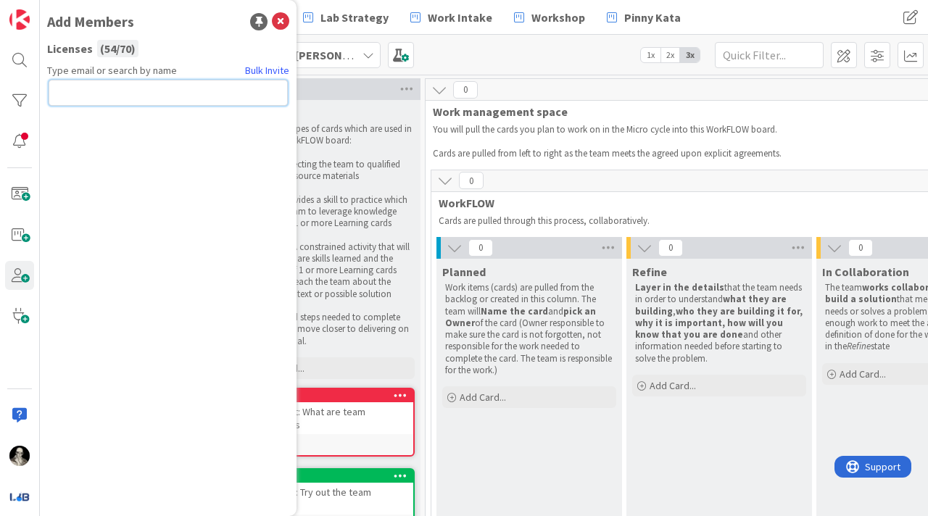
paste input "[PERSON_NAME][EMAIL_ADDRESS][PERSON_NAME][DOMAIN_NAME][PERSON_NAME]"
type input "[PERSON_NAME][EMAIL_ADDRESS][PERSON_NAME][DOMAIN_NAME][PERSON_NAME]"
click at [110, 120] on button "Send Invite" at bounding box center [88, 125] width 78 height 26
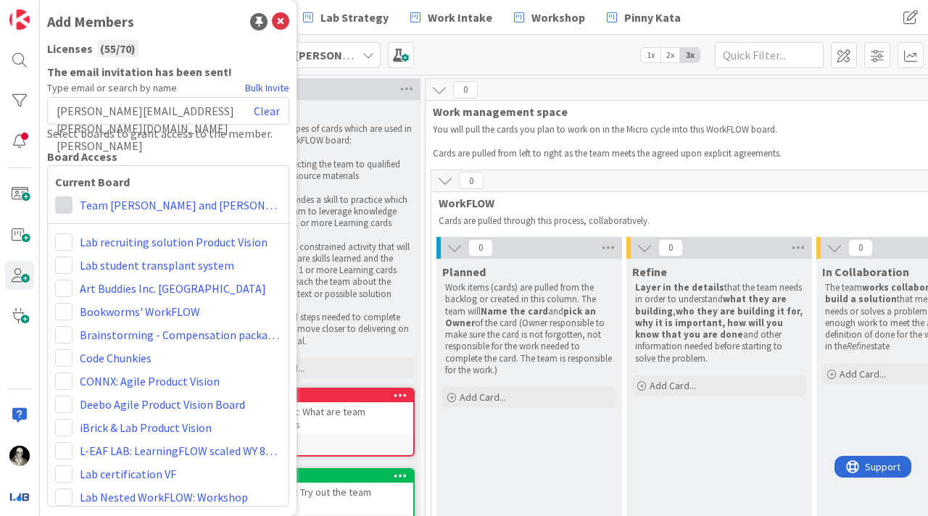
click at [65, 202] on span at bounding box center [63, 205] width 17 height 17
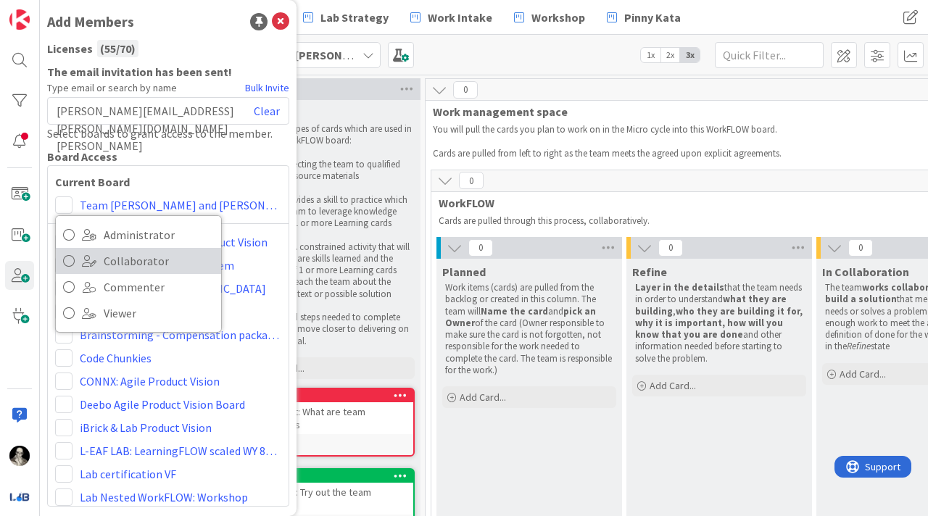
click at [68, 260] on icon at bounding box center [69, 261] width 12 height 22
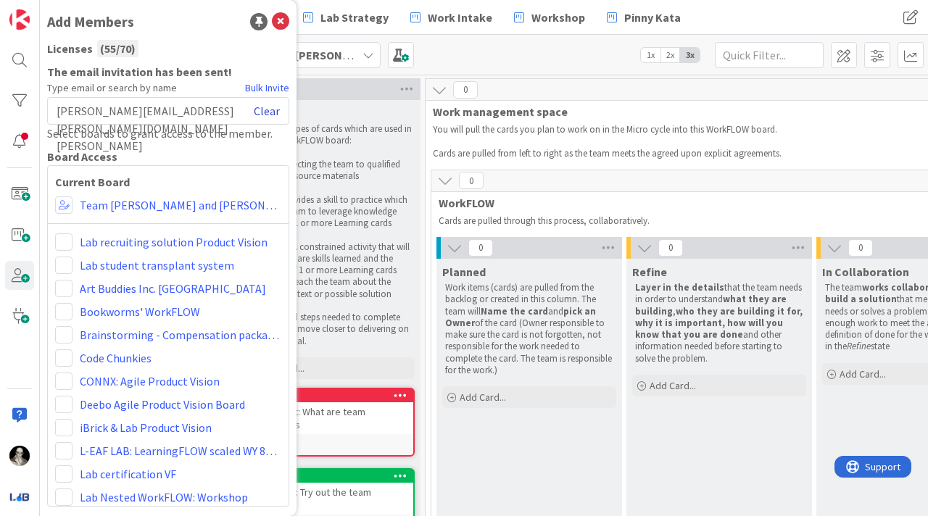
click at [271, 110] on link "Clear" at bounding box center [267, 110] width 26 height 17
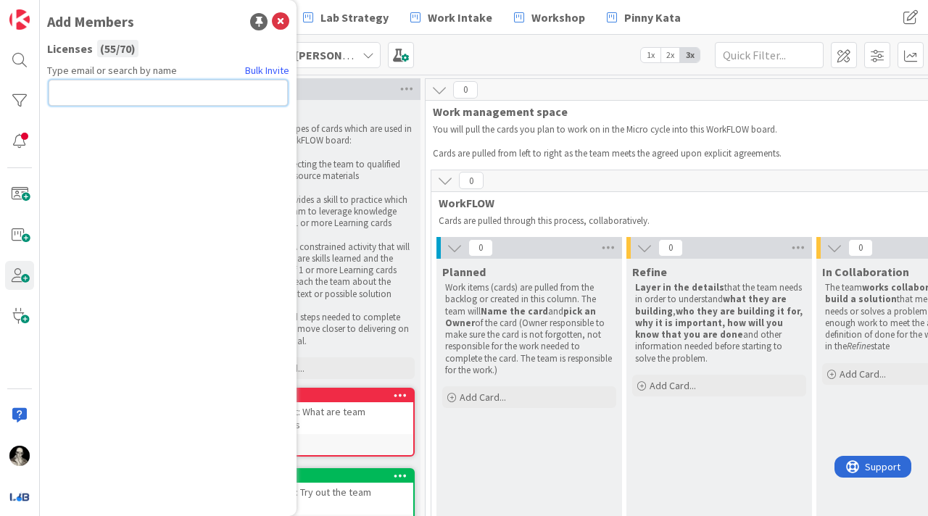
paste input "[EMAIL_ADDRESS][DOMAIN_NAME]"
type input "[EMAIL_ADDRESS][DOMAIN_NAME]"
click at [109, 116] on button "Send Invite" at bounding box center [88, 125] width 78 height 26
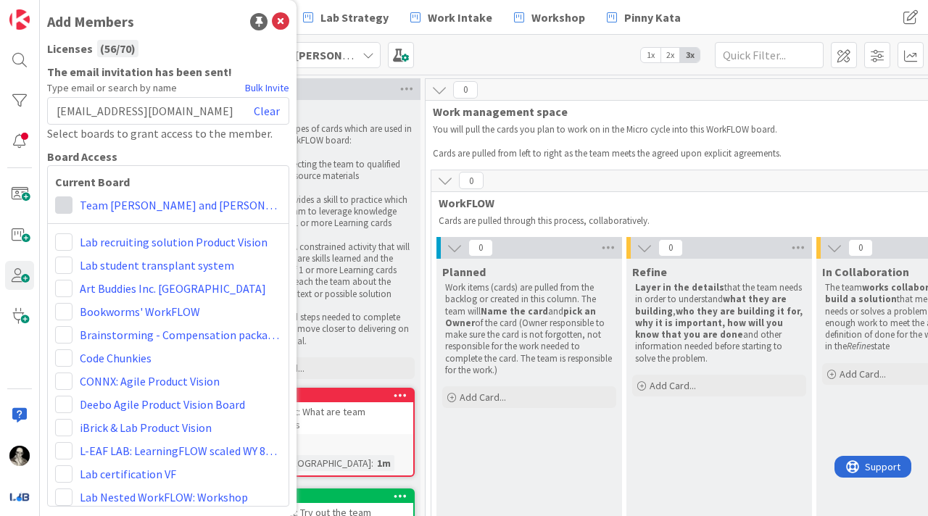
click at [63, 205] on span at bounding box center [63, 205] width 17 height 17
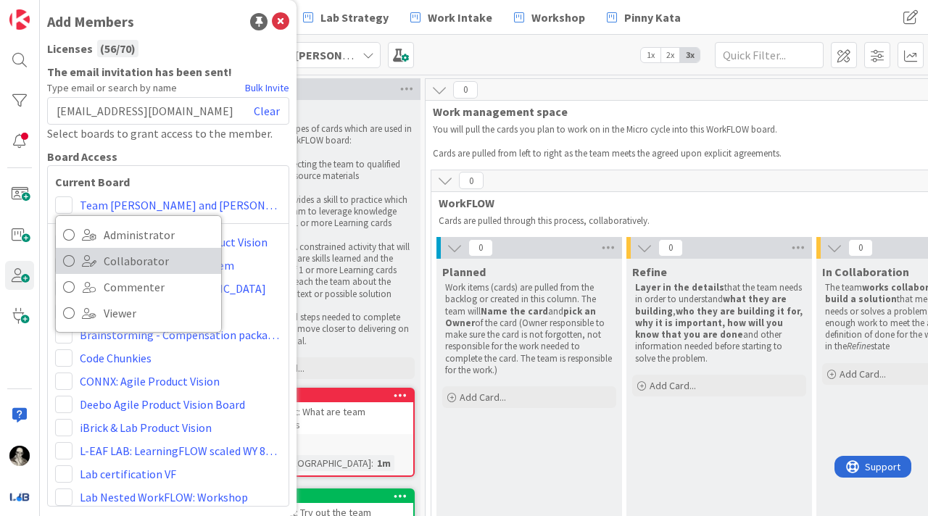
click at [67, 258] on icon at bounding box center [69, 261] width 12 height 22
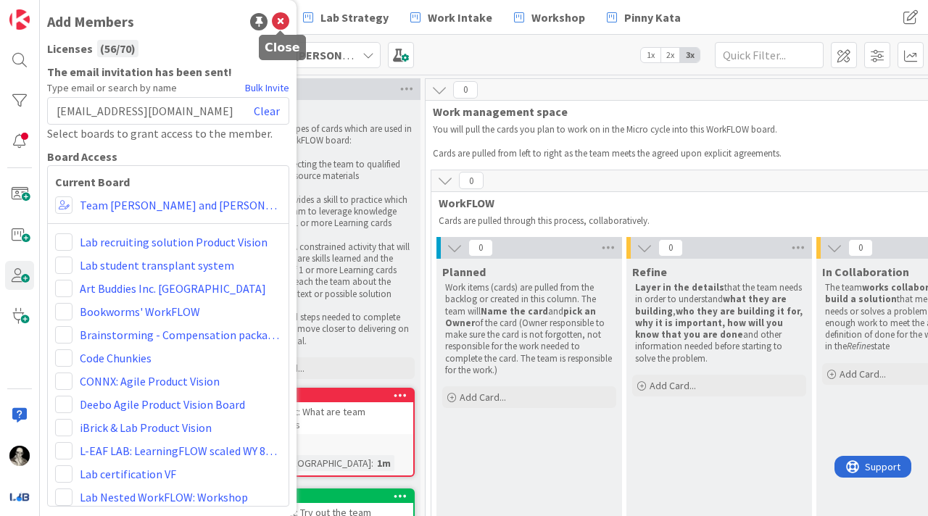
click at [281, 21] on icon at bounding box center [280, 21] width 17 height 17
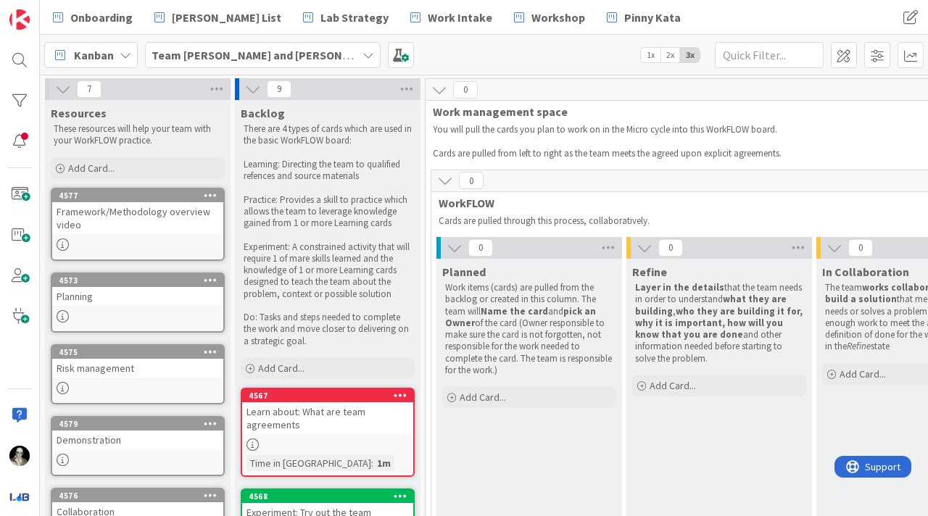
click at [331, 54] on div "Team [PERSON_NAME] and [PERSON_NAME]" at bounding box center [263, 55] width 236 height 26
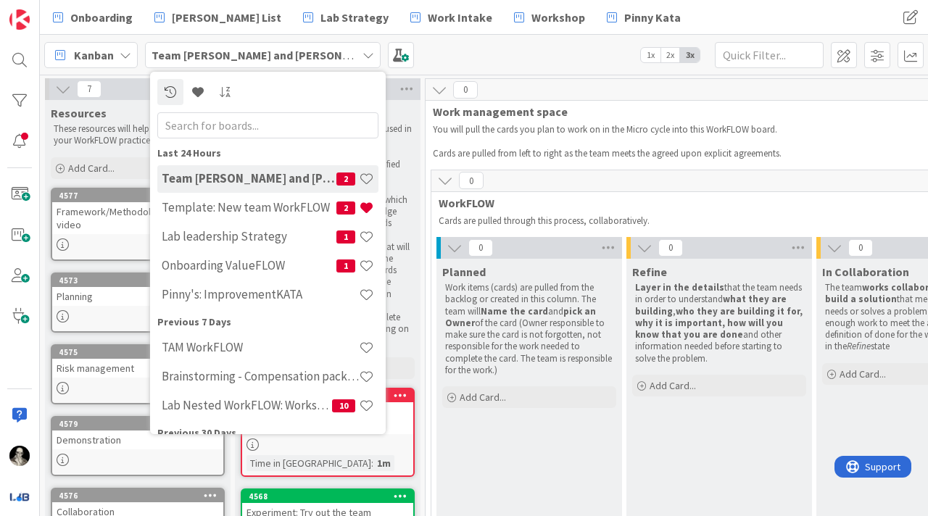
click at [363, 56] on icon at bounding box center [369, 55] width 12 height 12
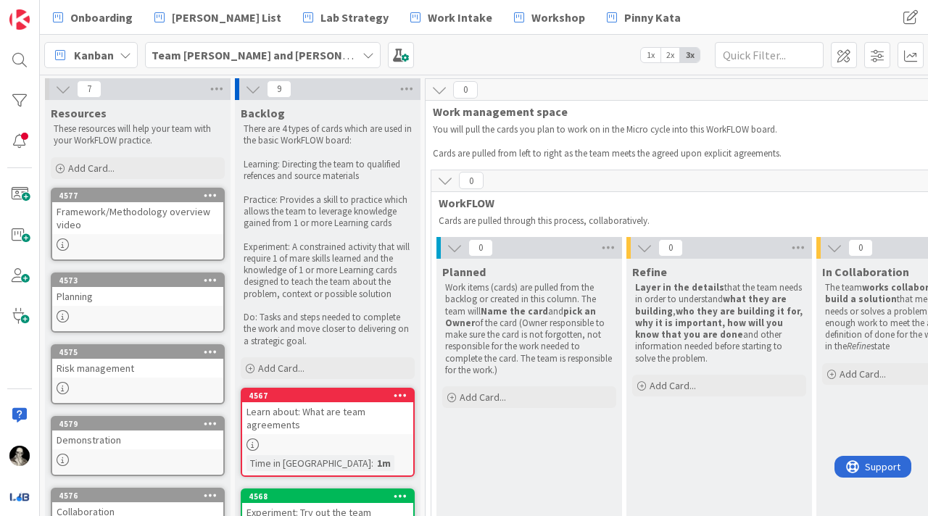
click at [121, 52] on icon at bounding box center [126, 55] width 12 height 12
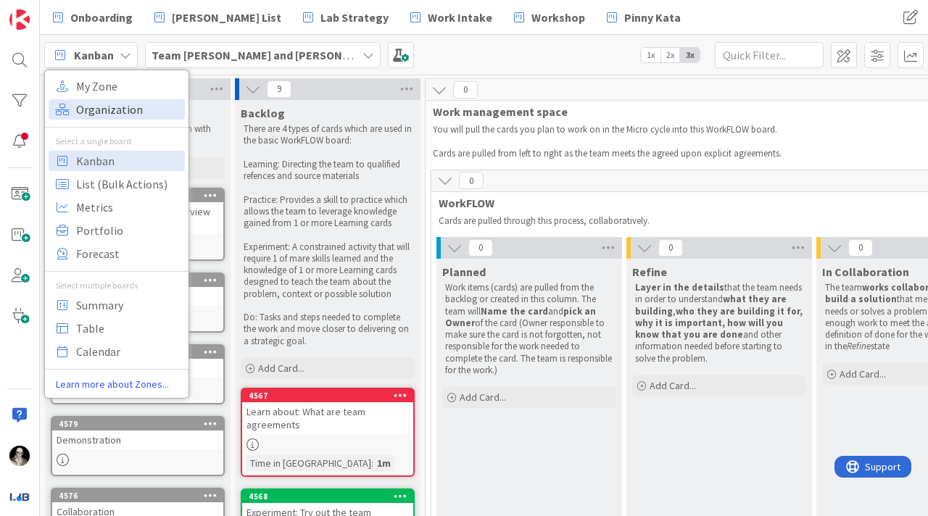
click at [116, 106] on span "Organization" at bounding box center [128, 110] width 104 height 22
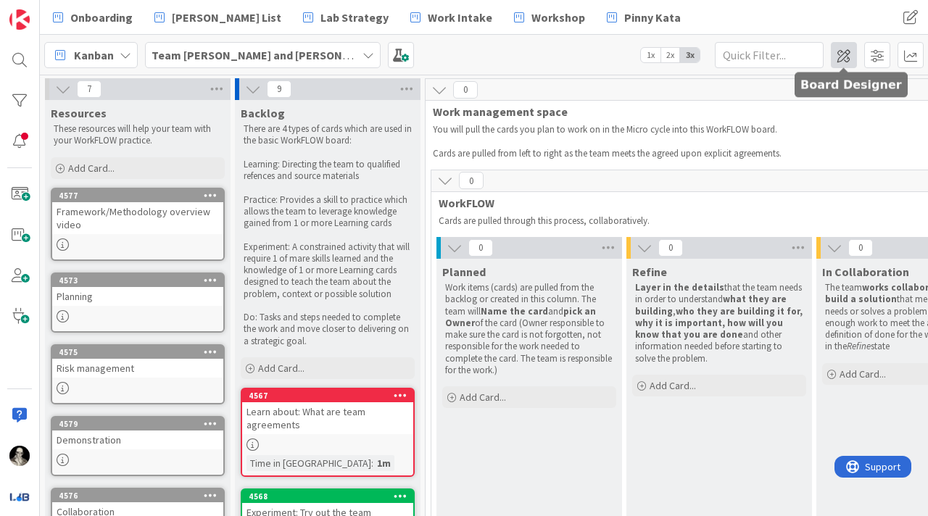
click at [847, 54] on span at bounding box center [844, 55] width 26 height 26
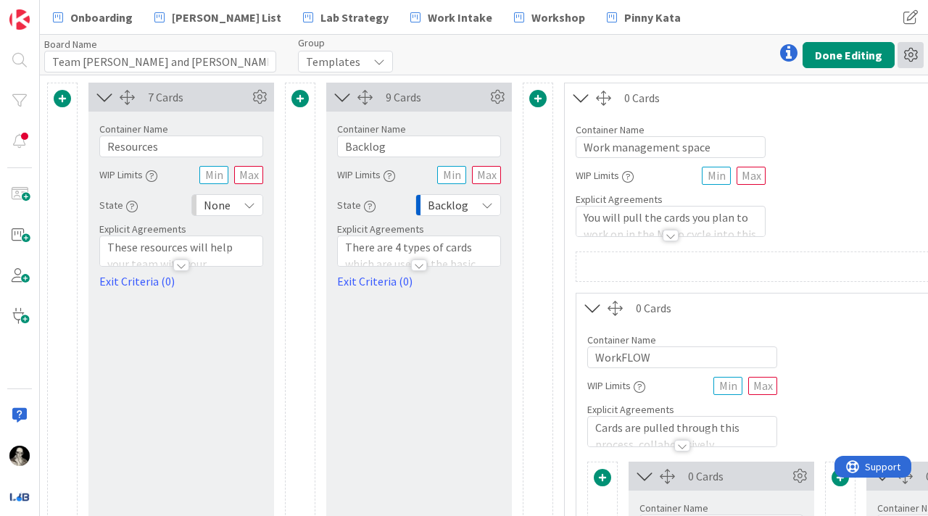
click at [913, 56] on icon at bounding box center [911, 55] width 26 height 26
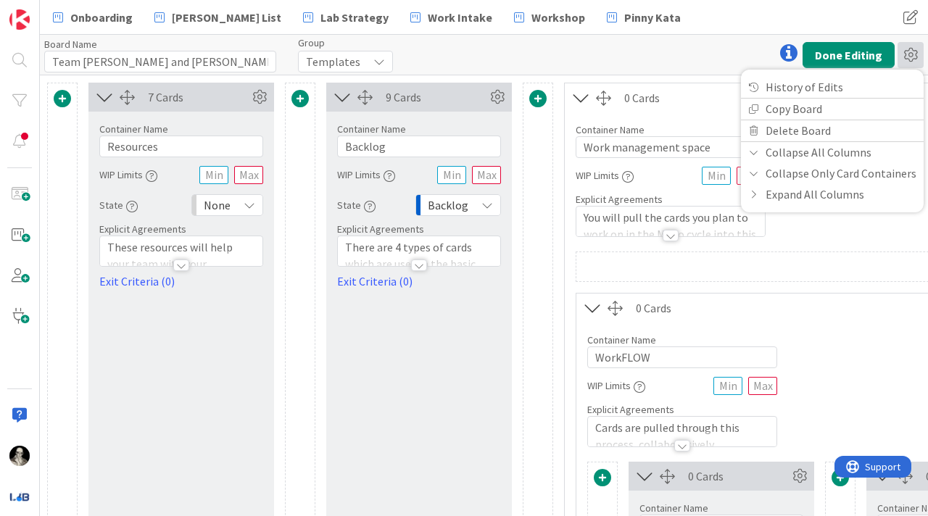
click at [380, 62] on icon at bounding box center [380, 62] width 12 height 12
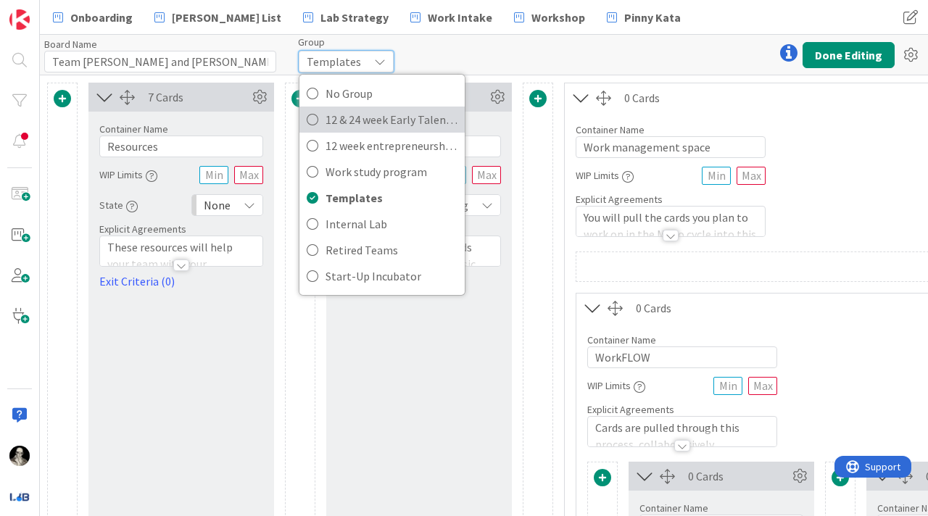
click at [367, 118] on span "12 & 24 week Early Talent incu." at bounding box center [392, 120] width 132 height 22
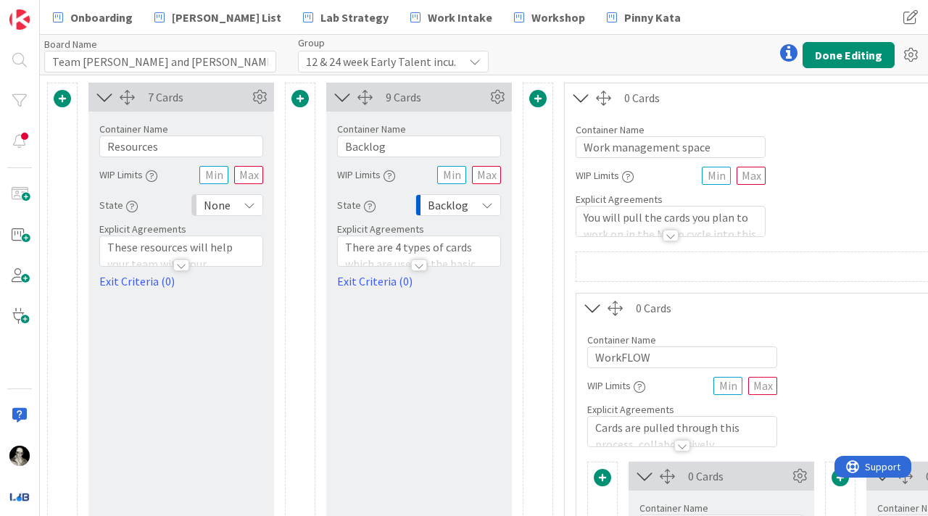
click at [475, 59] on icon at bounding box center [475, 62] width 12 height 12
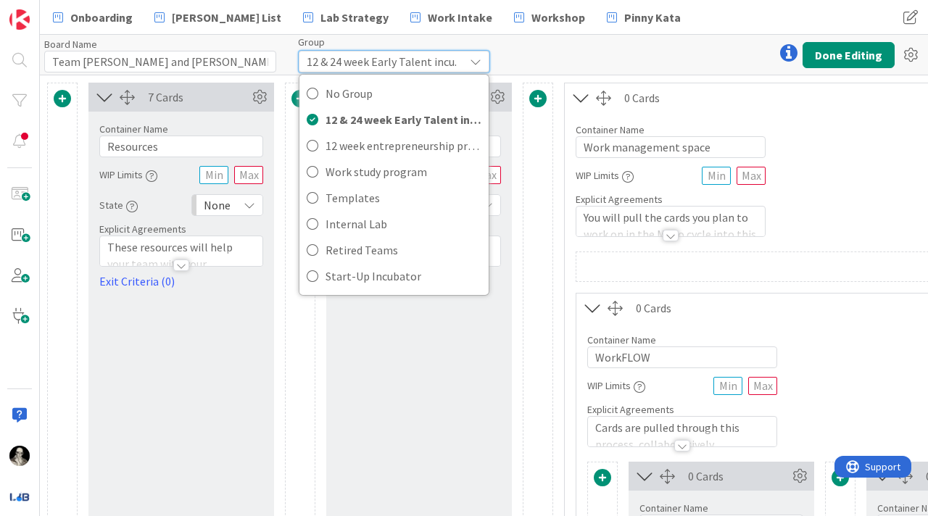
click at [475, 59] on icon at bounding box center [476, 62] width 12 height 12
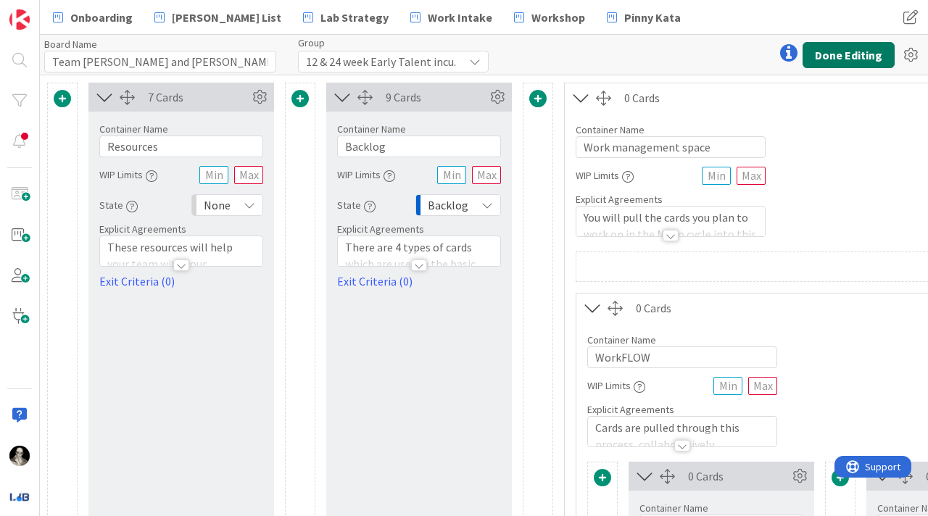
click at [834, 54] on button "Done Editing" at bounding box center [849, 55] width 92 height 26
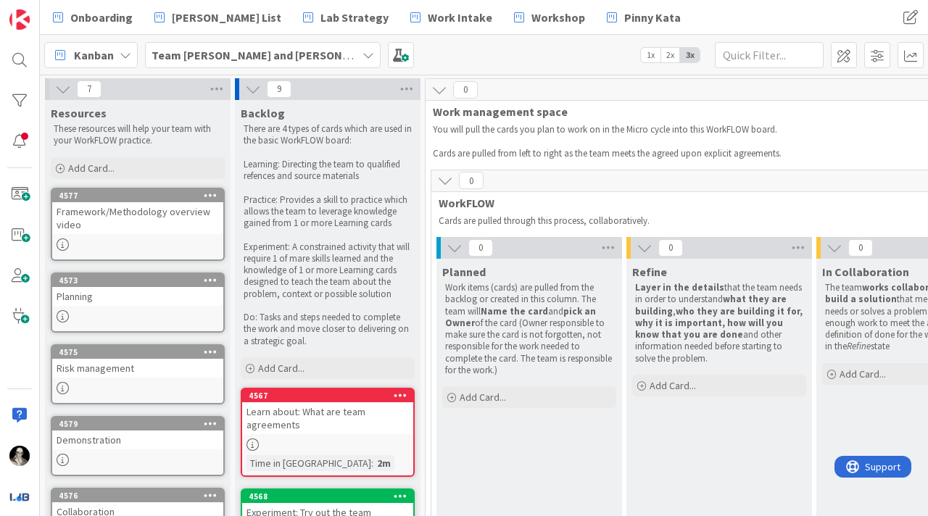
click at [123, 52] on icon at bounding box center [126, 55] width 12 height 12
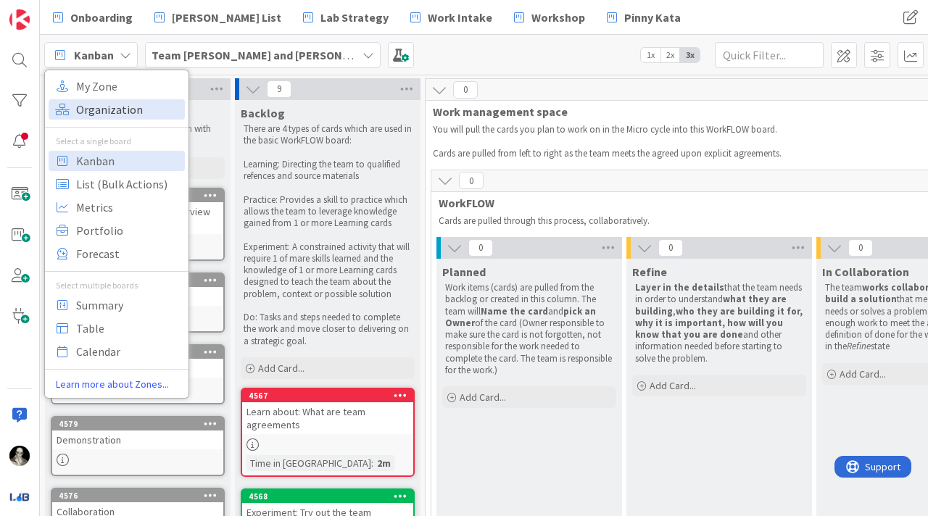
click at [121, 107] on span "Organization" at bounding box center [128, 110] width 104 height 22
